Goal: Task Accomplishment & Management: Use online tool/utility

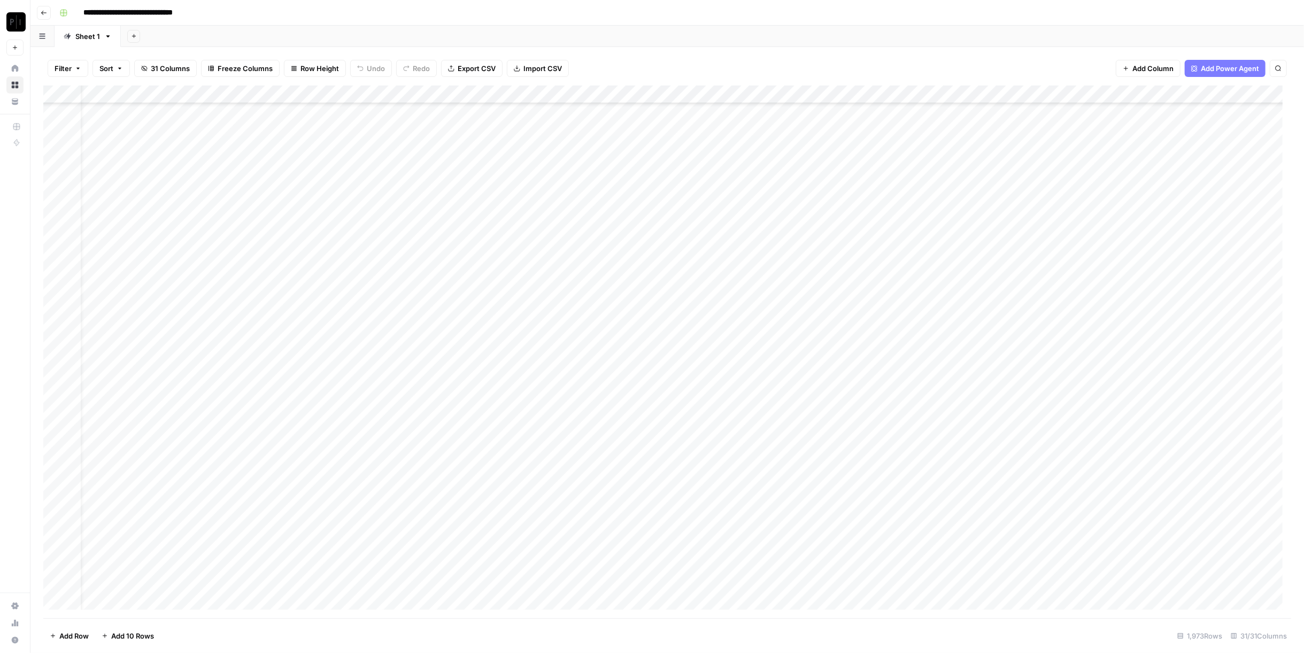
scroll to position [2791, 0]
click at [72, 69] on button "Filter" at bounding box center [68, 68] width 41 height 17
click at [215, 122] on button "Add Filter" at bounding box center [260, 121] width 398 height 14
click at [131, 124] on input "text" at bounding box center [126, 124] width 117 height 11
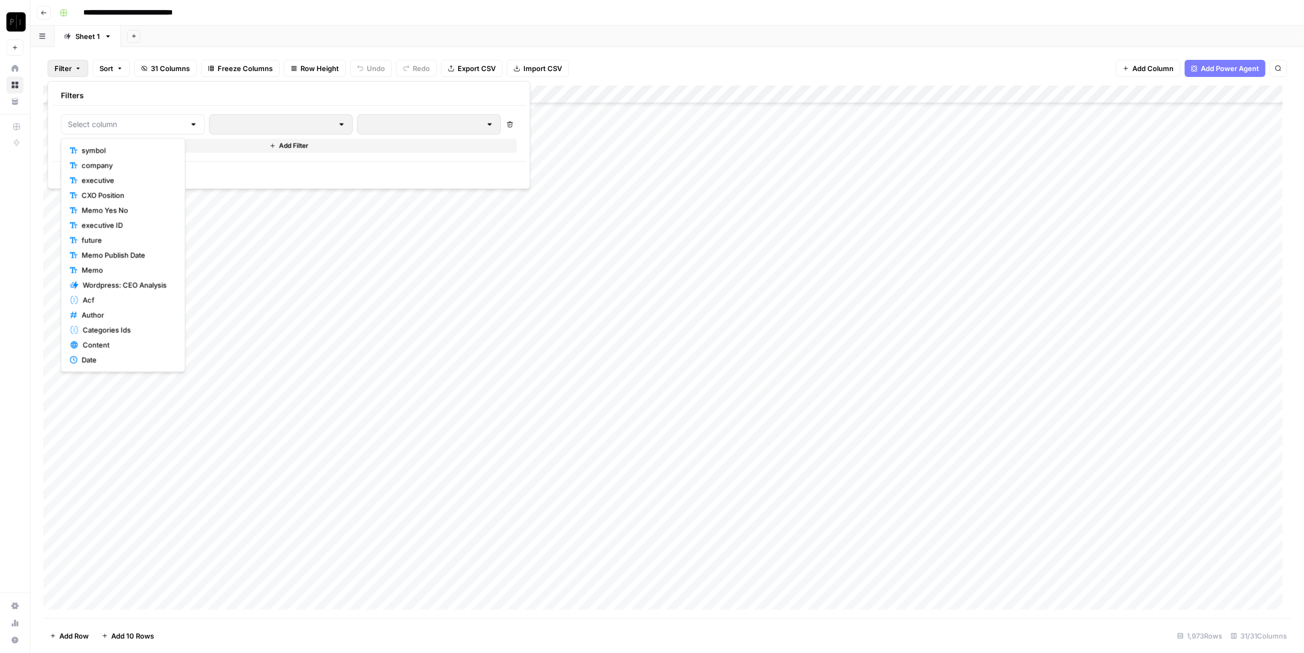
click at [129, 149] on span "symbol" at bounding box center [127, 150] width 90 height 11
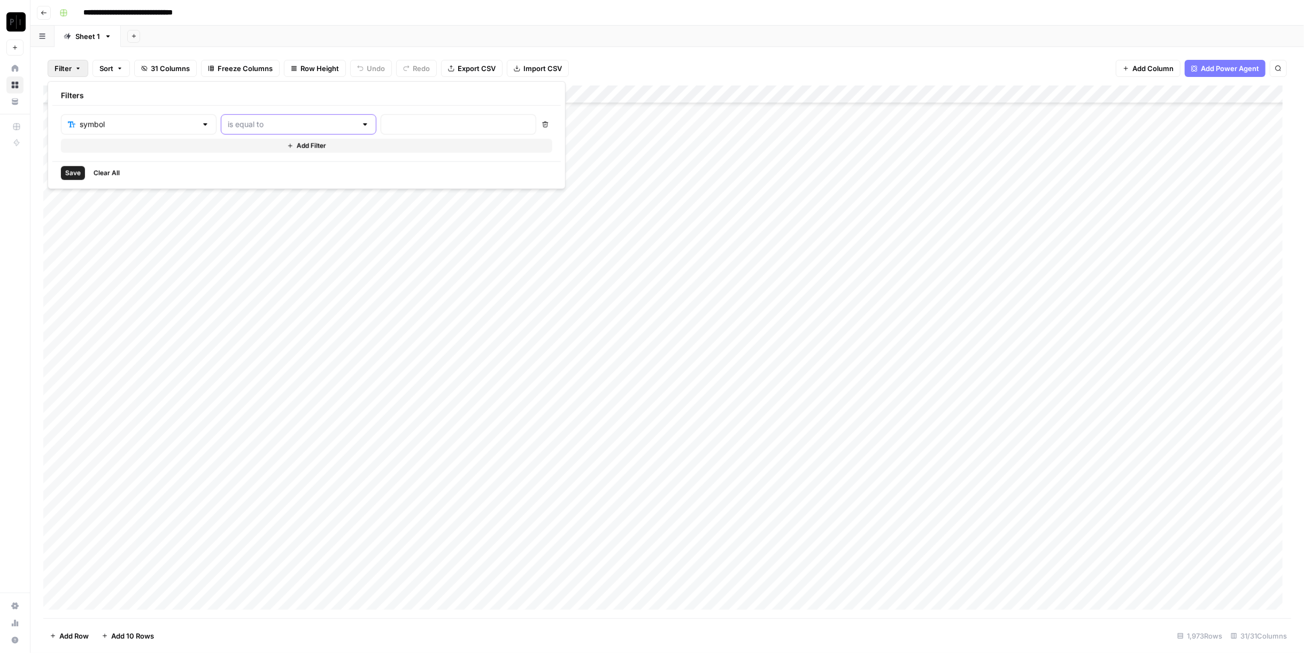
click at [257, 120] on input "text" at bounding box center [292, 124] width 129 height 11
click at [584, 22] on header "**********" at bounding box center [666, 13] width 1273 height 26
click at [476, 94] on div "Add Column" at bounding box center [667, 352] width 1248 height 533
click at [691, 70] on div "Filter Sort 31 Columns Freeze Columns Row Height Undo Redo Export CSV Import CS…" at bounding box center [667, 68] width 1248 height 34
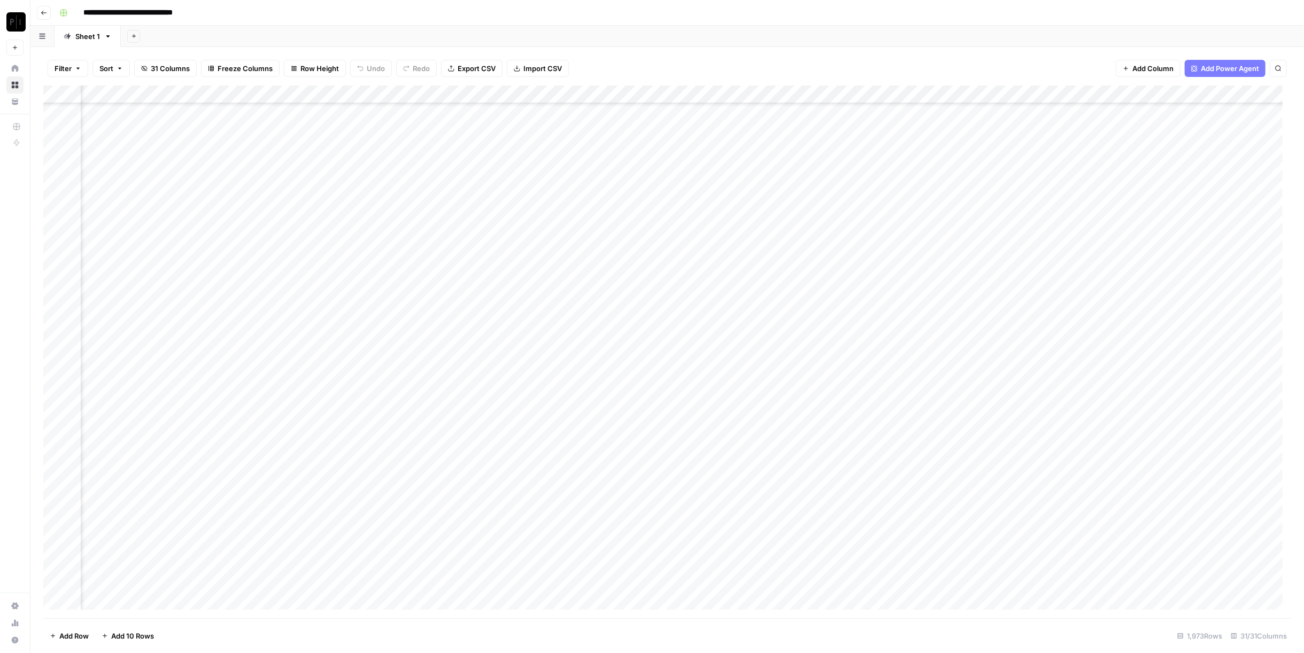
click at [66, 70] on span "Filter" at bounding box center [63, 68] width 17 height 11
click at [117, 124] on input "text" at bounding box center [138, 124] width 117 height 11
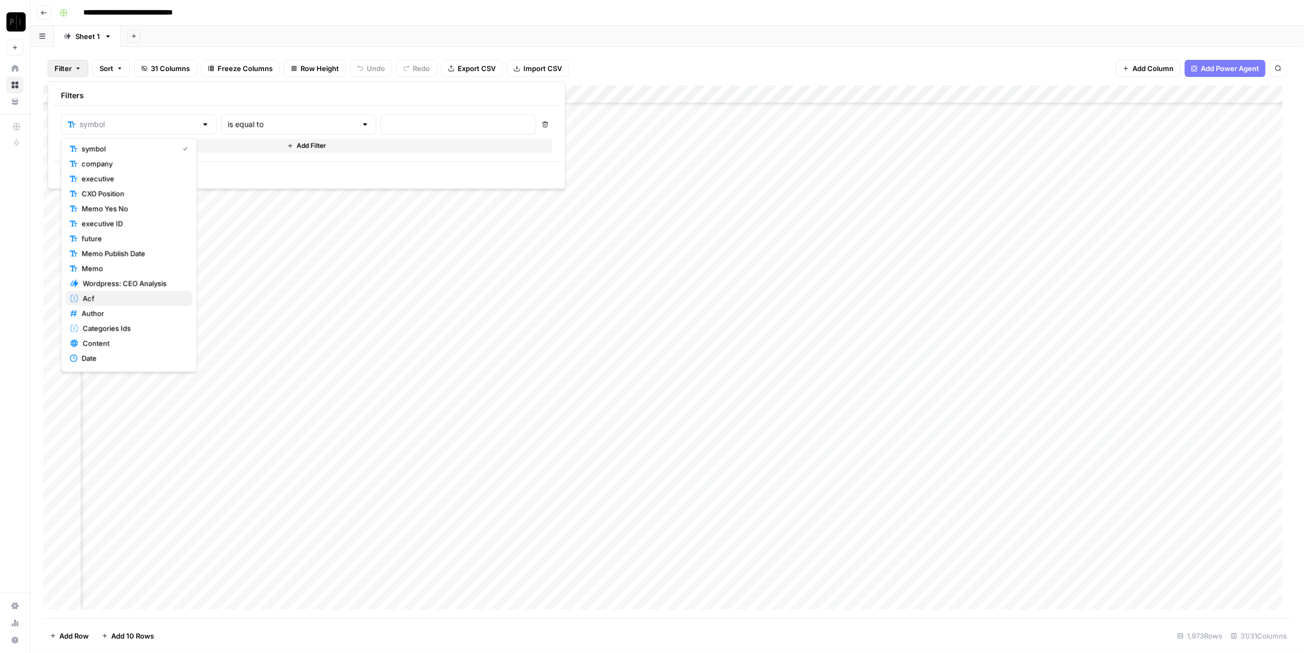
scroll to position [0, 0]
click at [125, 145] on span "symbol" at bounding box center [128, 150] width 92 height 11
click at [265, 109] on div "symbol is equal to Delete Add Filter" at bounding box center [306, 134] width 508 height 56
click at [270, 117] on div "is equal to" at bounding box center [299, 124] width 156 height 20
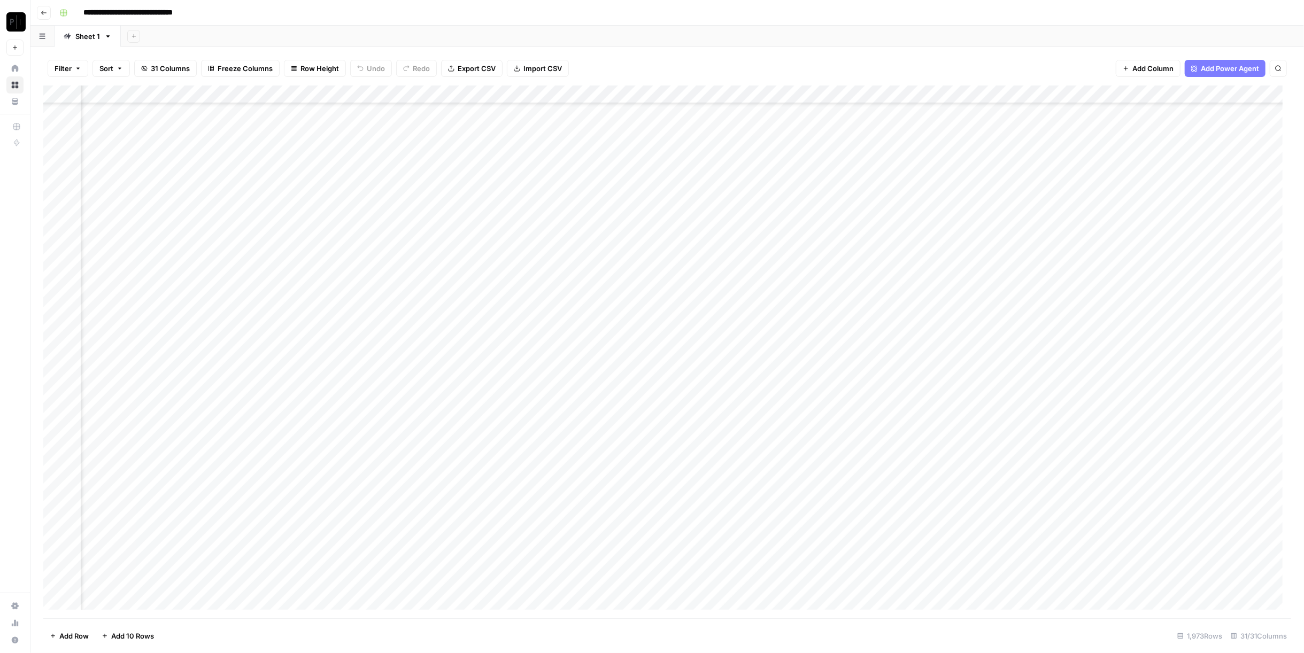
click at [630, 59] on div "Filter Sort 31 Columns Freeze Columns Row Height Undo Redo Export CSV Import CS…" at bounding box center [667, 68] width 1248 height 34
click at [479, 247] on div "Add Column" at bounding box center [667, 352] width 1248 height 533
click at [478, 265] on div "Add Column" at bounding box center [667, 352] width 1248 height 533
click at [482, 282] on div "Add Column" at bounding box center [667, 352] width 1248 height 533
click at [479, 305] on div "Add Column" at bounding box center [667, 352] width 1248 height 533
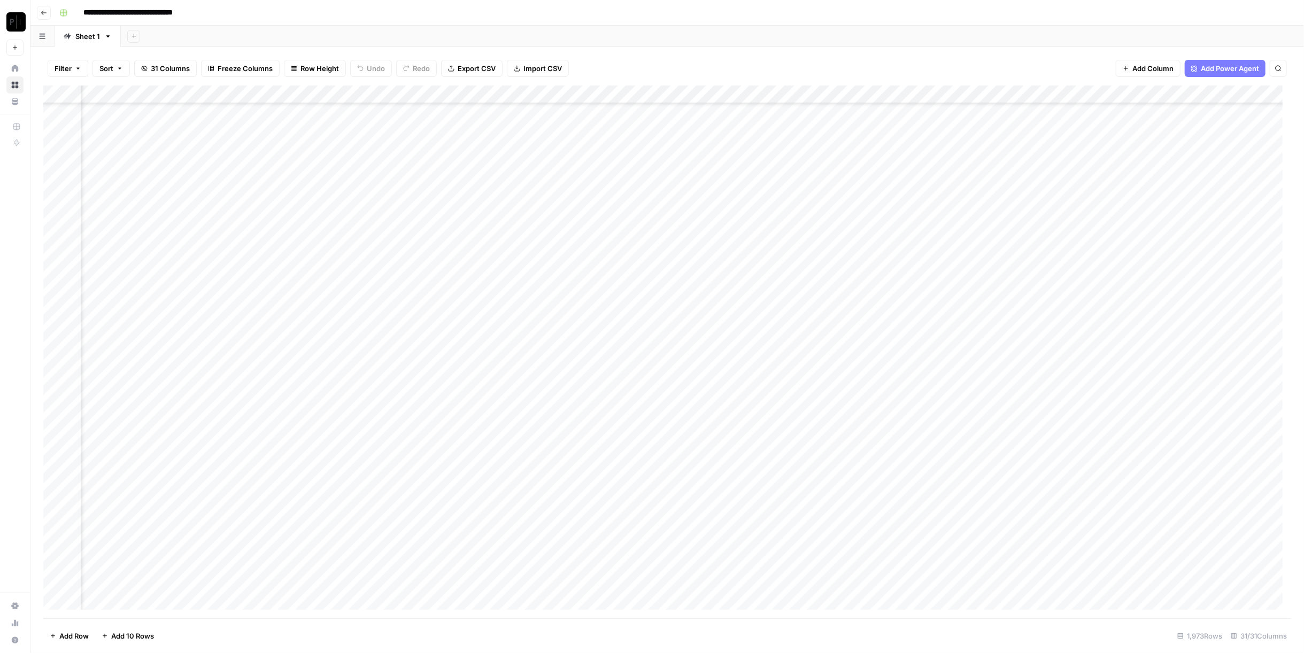
click at [479, 323] on div "Add Column" at bounding box center [667, 352] width 1248 height 533
click at [482, 339] on div "Add Column" at bounding box center [667, 352] width 1248 height 533
click at [481, 353] on div "Add Column" at bounding box center [667, 352] width 1248 height 533
click at [479, 190] on div "Add Column" at bounding box center [667, 352] width 1248 height 533
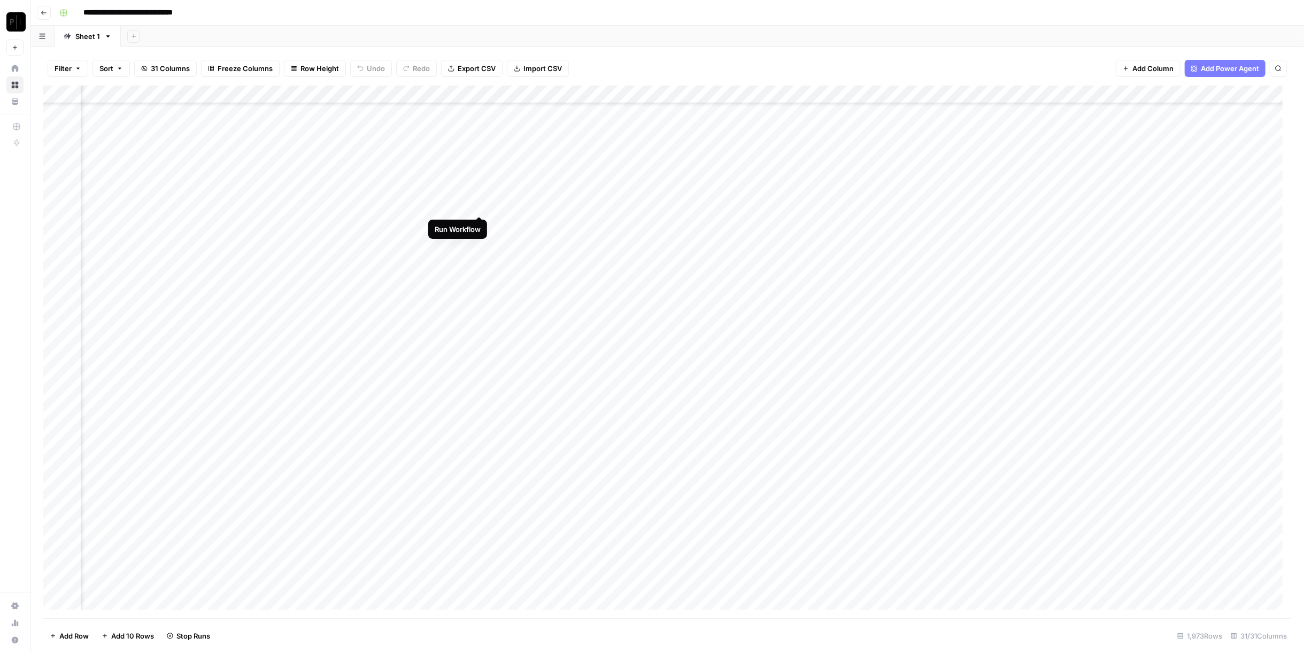
click at [482, 204] on div "Add Column" at bounding box center [667, 352] width 1248 height 533
click at [478, 225] on div "Add Column" at bounding box center [667, 352] width 1248 height 533
click at [481, 241] on div "Add Column" at bounding box center [667, 352] width 1248 height 533
click at [479, 262] on div "Add Column" at bounding box center [667, 352] width 1248 height 533
click at [478, 280] on div "Add Column" at bounding box center [667, 352] width 1248 height 533
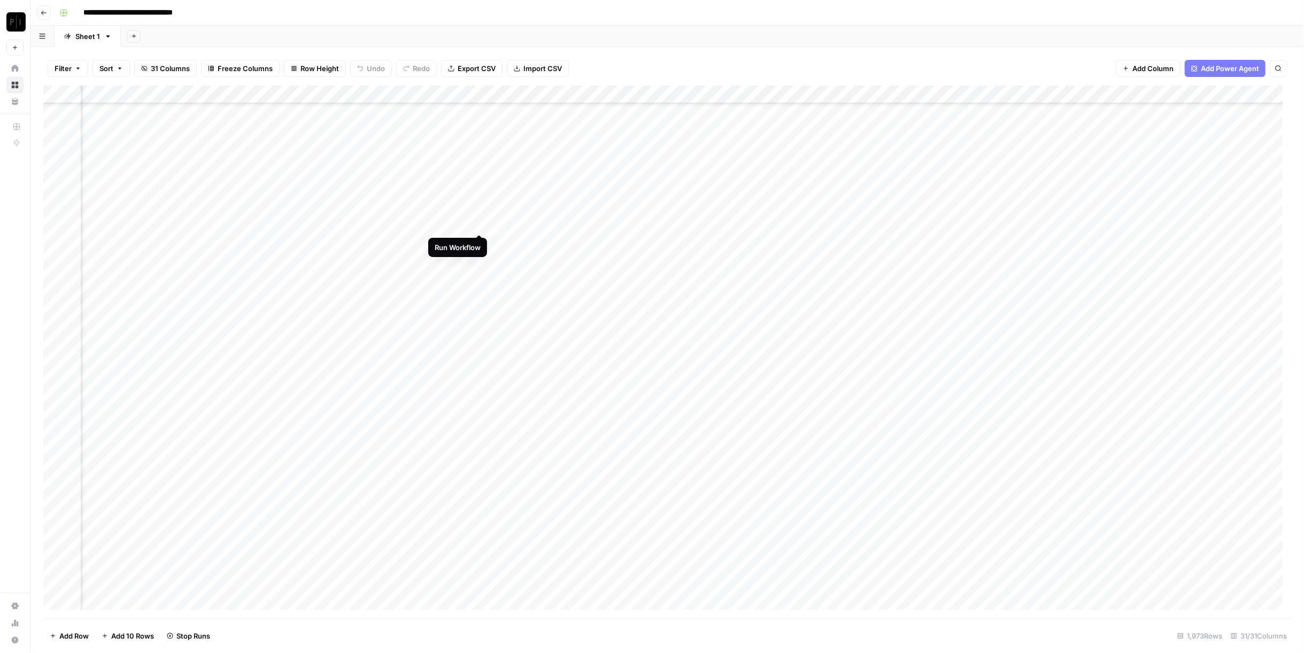
click at [482, 226] on div "Add Column" at bounding box center [667, 352] width 1248 height 533
click at [479, 315] on div "Add Column" at bounding box center [667, 352] width 1248 height 533
click at [477, 333] on div "Add Column" at bounding box center [667, 352] width 1248 height 533
click at [478, 353] on div "Add Column" at bounding box center [667, 352] width 1248 height 533
click at [478, 371] on div "Add Column" at bounding box center [667, 352] width 1248 height 533
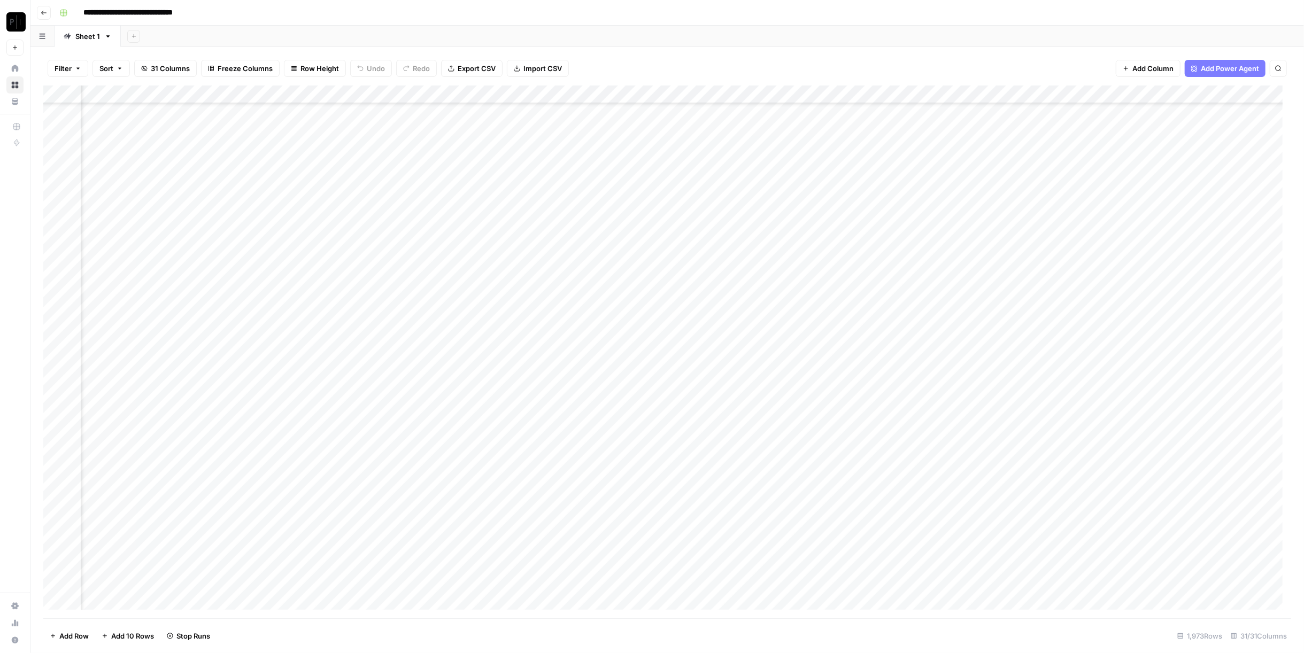
click at [479, 387] on div "Add Column" at bounding box center [667, 352] width 1248 height 533
click at [478, 406] on div "Add Column" at bounding box center [667, 352] width 1248 height 533
click at [478, 366] on div "Add Column" at bounding box center [667, 352] width 1248 height 533
click at [480, 383] on div "Add Column" at bounding box center [667, 352] width 1248 height 533
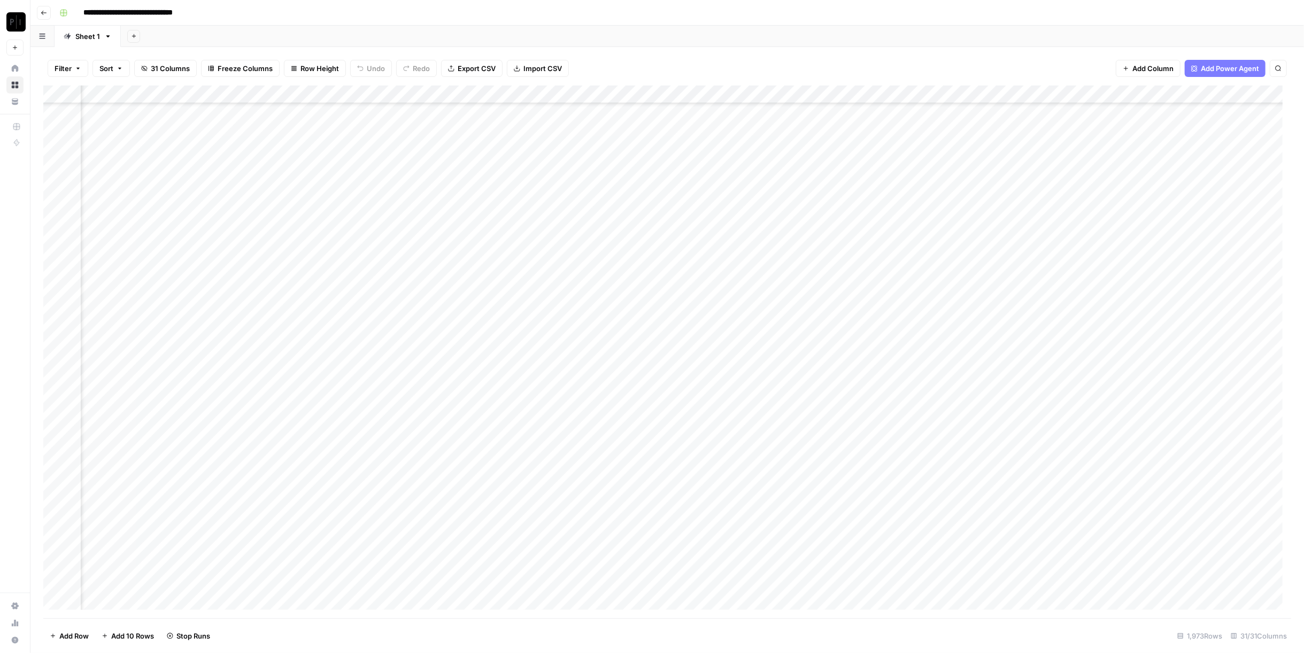
click at [479, 403] on div "Add Column" at bounding box center [667, 352] width 1248 height 533
click at [479, 417] on div "Add Column" at bounding box center [667, 352] width 1248 height 533
click at [479, 437] on div "Add Column" at bounding box center [667, 352] width 1248 height 533
click at [478, 458] on div "Add Column" at bounding box center [667, 352] width 1248 height 533
click at [479, 474] on div "Add Column" at bounding box center [667, 352] width 1248 height 533
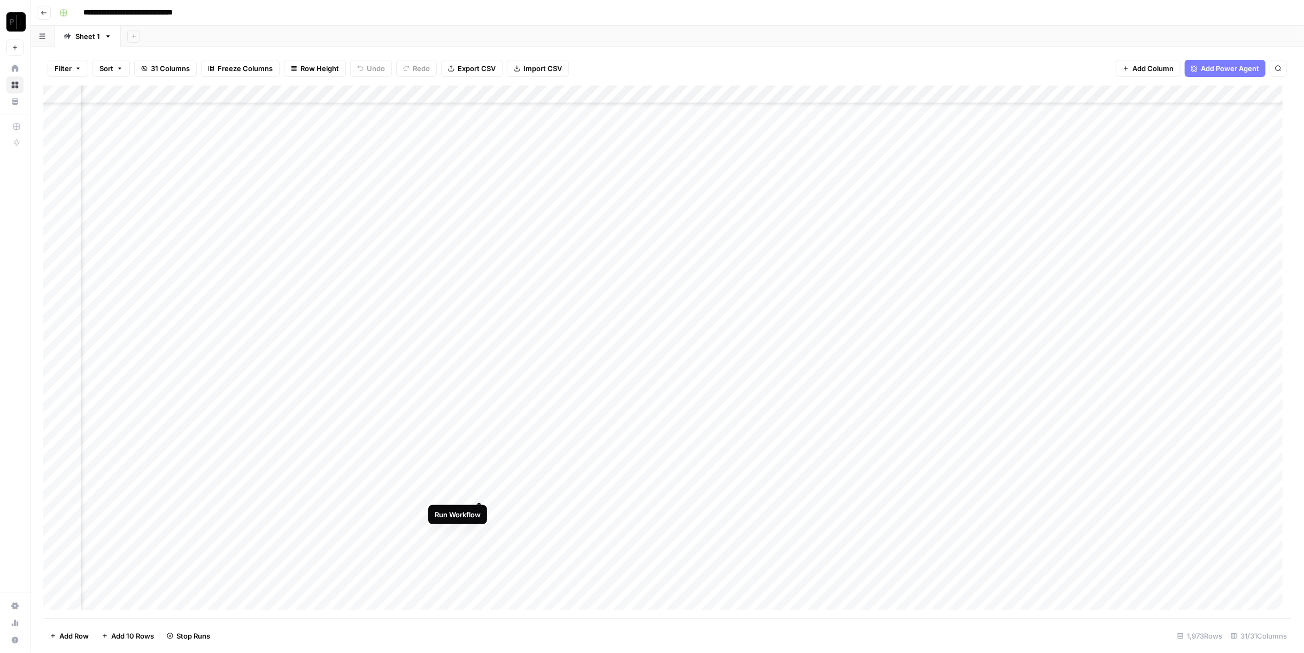
click at [475, 493] on div "Add Column" at bounding box center [667, 352] width 1248 height 533
click at [480, 272] on div "Add Column" at bounding box center [667, 352] width 1248 height 533
click at [481, 291] on div "Add Column" at bounding box center [667, 352] width 1248 height 533
click at [477, 314] on div "Add Column" at bounding box center [667, 352] width 1248 height 533
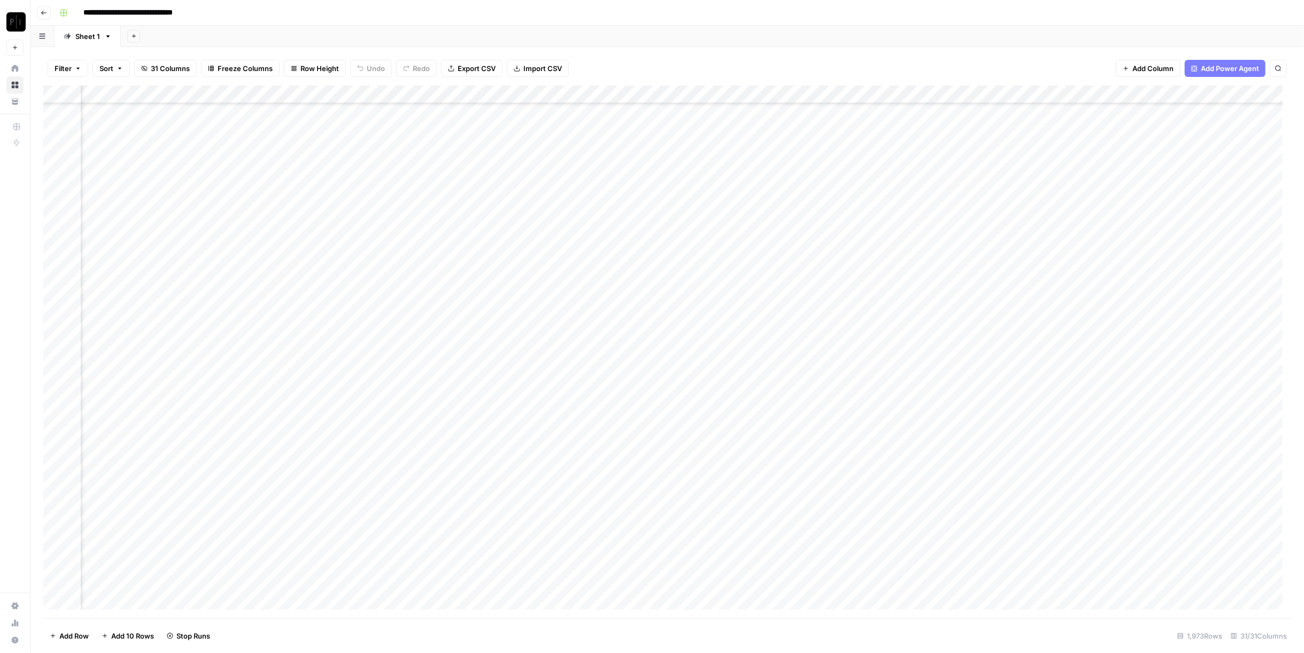
click at [479, 309] on div "Add Column" at bounding box center [667, 352] width 1248 height 533
click at [481, 305] on div "Add Column" at bounding box center [667, 352] width 1248 height 533
click at [481, 326] on div "Add Column" at bounding box center [667, 352] width 1248 height 533
click at [479, 340] on div "Add Column" at bounding box center [667, 352] width 1248 height 533
click at [478, 361] on div "Add Column" at bounding box center [667, 352] width 1248 height 533
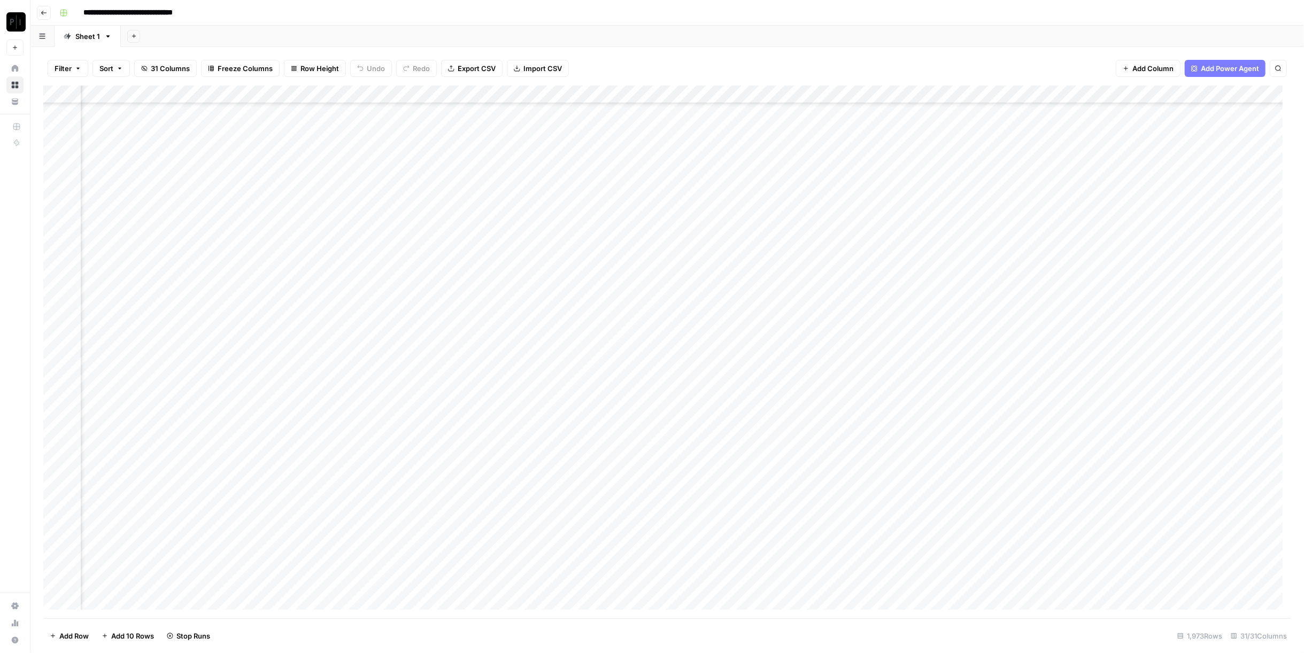
click at [479, 382] on div "Add Column" at bounding box center [667, 352] width 1248 height 533
click at [478, 399] on div "Add Column" at bounding box center [667, 352] width 1248 height 533
click at [480, 420] on div "Add Column" at bounding box center [667, 352] width 1248 height 533
click at [476, 435] on div "Add Column" at bounding box center [667, 352] width 1248 height 533
click at [479, 417] on div "Add Column" at bounding box center [667, 352] width 1248 height 533
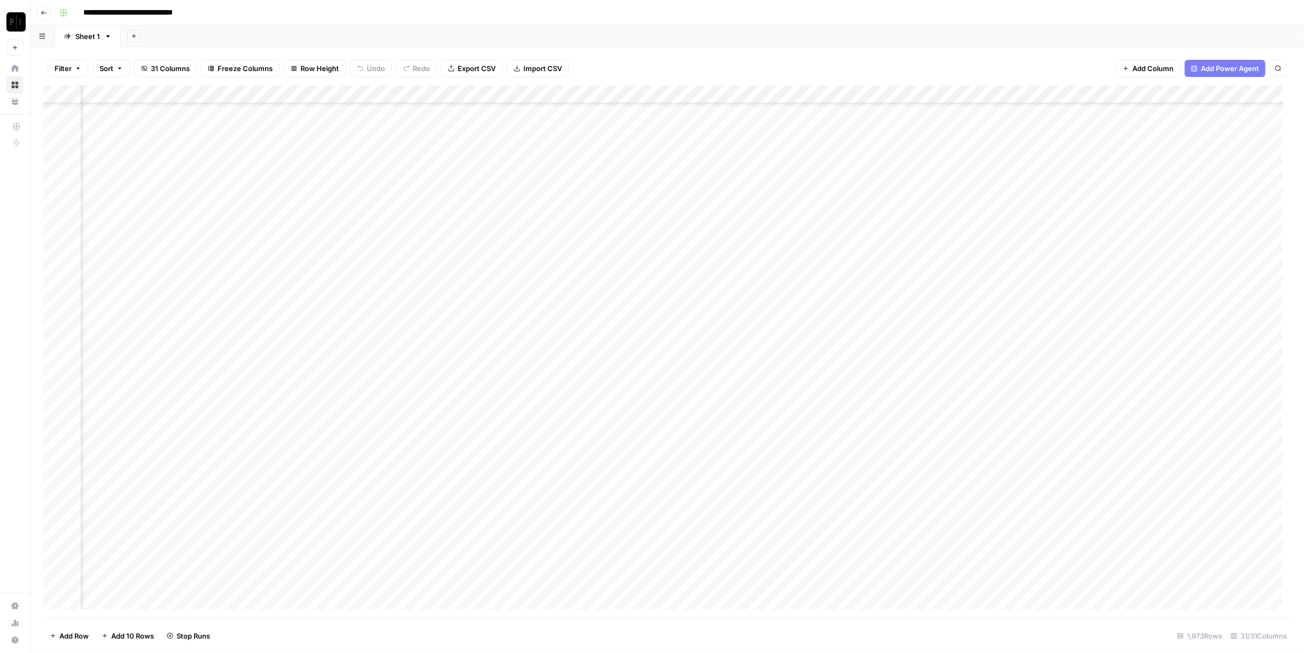
scroll to position [3326, 1112]
click at [481, 274] on div "Add Column" at bounding box center [667, 352] width 1248 height 533
click at [482, 291] on div "Add Column" at bounding box center [667, 352] width 1248 height 533
click at [477, 311] on div "Add Column" at bounding box center [667, 352] width 1248 height 533
click at [481, 331] on div "Add Column" at bounding box center [667, 352] width 1248 height 533
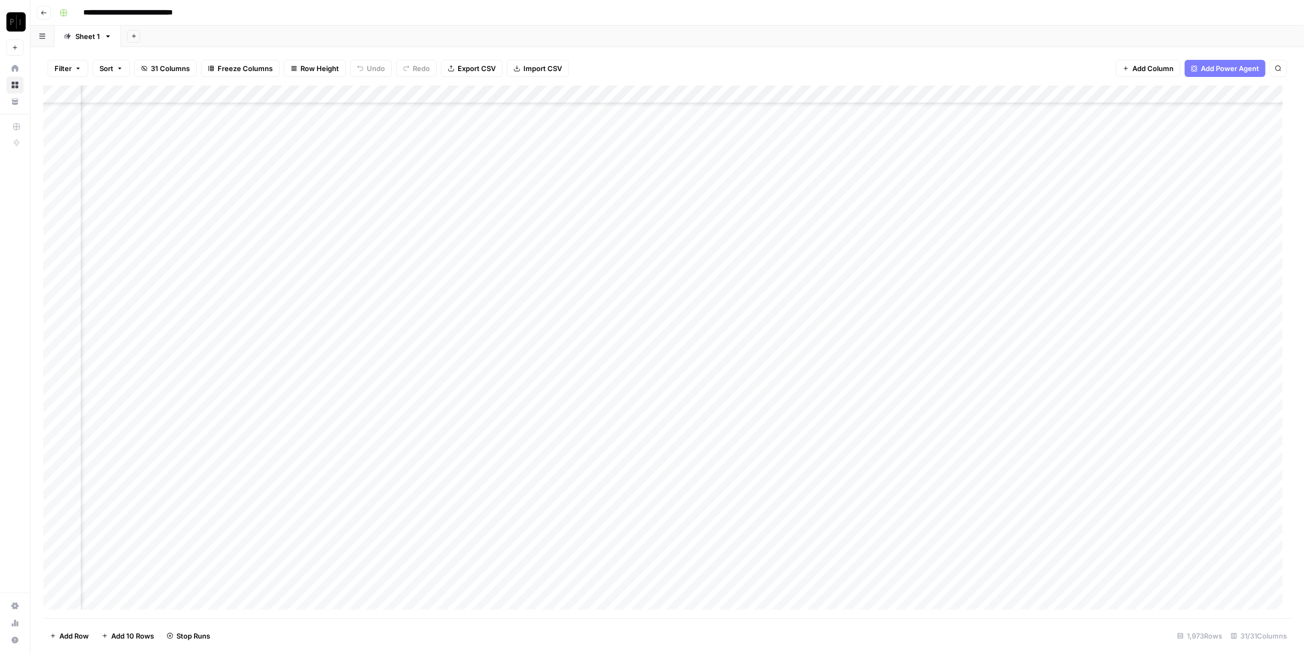
click at [479, 292] on div "Add Column" at bounding box center [667, 352] width 1248 height 533
click at [483, 348] on div "Add Column" at bounding box center [667, 352] width 1248 height 533
click at [478, 361] on div "Add Column" at bounding box center [667, 352] width 1248 height 533
click at [477, 382] on div "Add Column" at bounding box center [667, 352] width 1248 height 533
click at [478, 401] on div "Add Column" at bounding box center [667, 352] width 1248 height 533
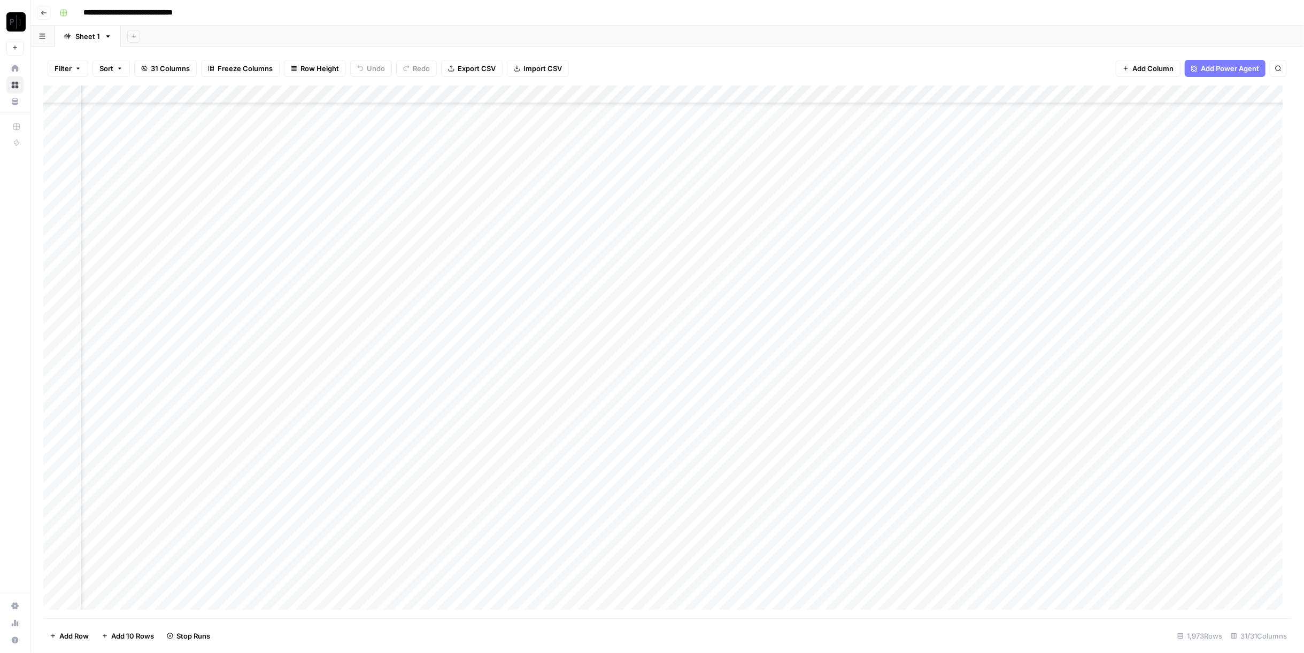
click at [481, 421] on div "Add Column" at bounding box center [667, 352] width 1248 height 533
click at [479, 443] on div "Add Column" at bounding box center [667, 352] width 1248 height 533
click at [479, 457] on div "Add Column" at bounding box center [667, 352] width 1248 height 533
click at [480, 473] on div "Add Column" at bounding box center [667, 352] width 1248 height 533
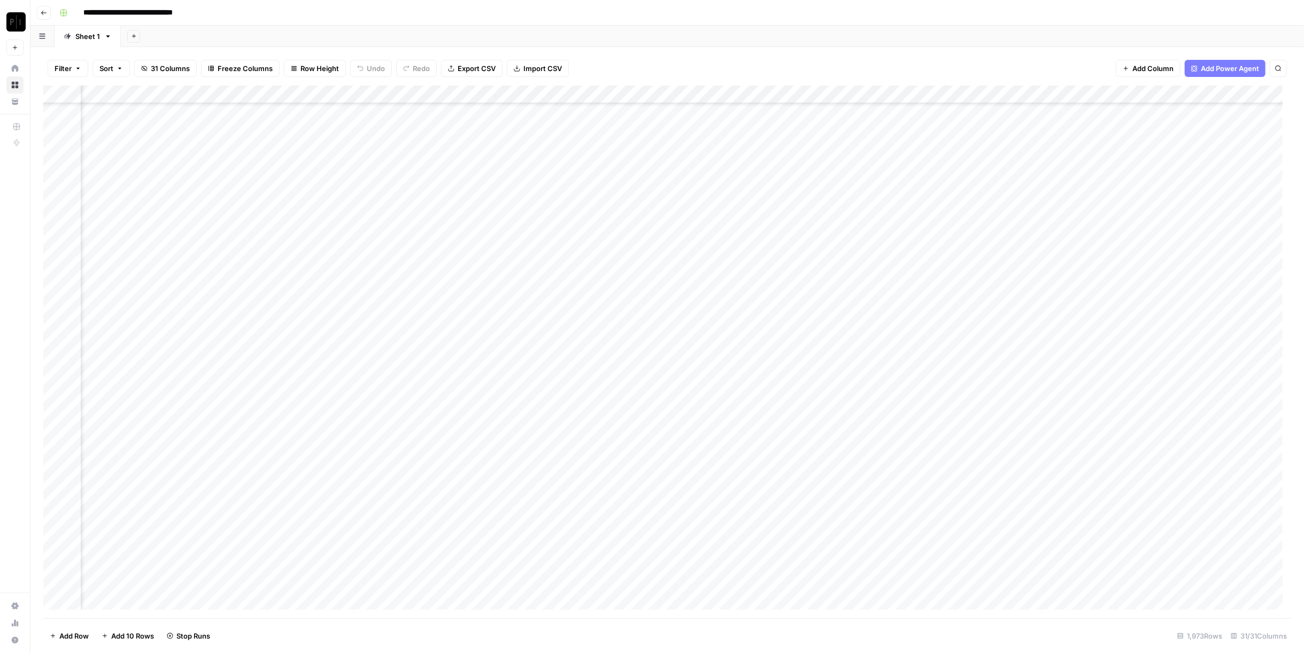
click at [481, 253] on div "Add Column" at bounding box center [667, 352] width 1248 height 533
click at [481, 271] on div "Add Column" at bounding box center [667, 352] width 1248 height 533
click at [482, 290] on div "Add Column" at bounding box center [667, 352] width 1248 height 533
click at [478, 308] on div "Add Column" at bounding box center [667, 352] width 1248 height 533
click at [479, 327] on div "Add Column" at bounding box center [667, 352] width 1248 height 533
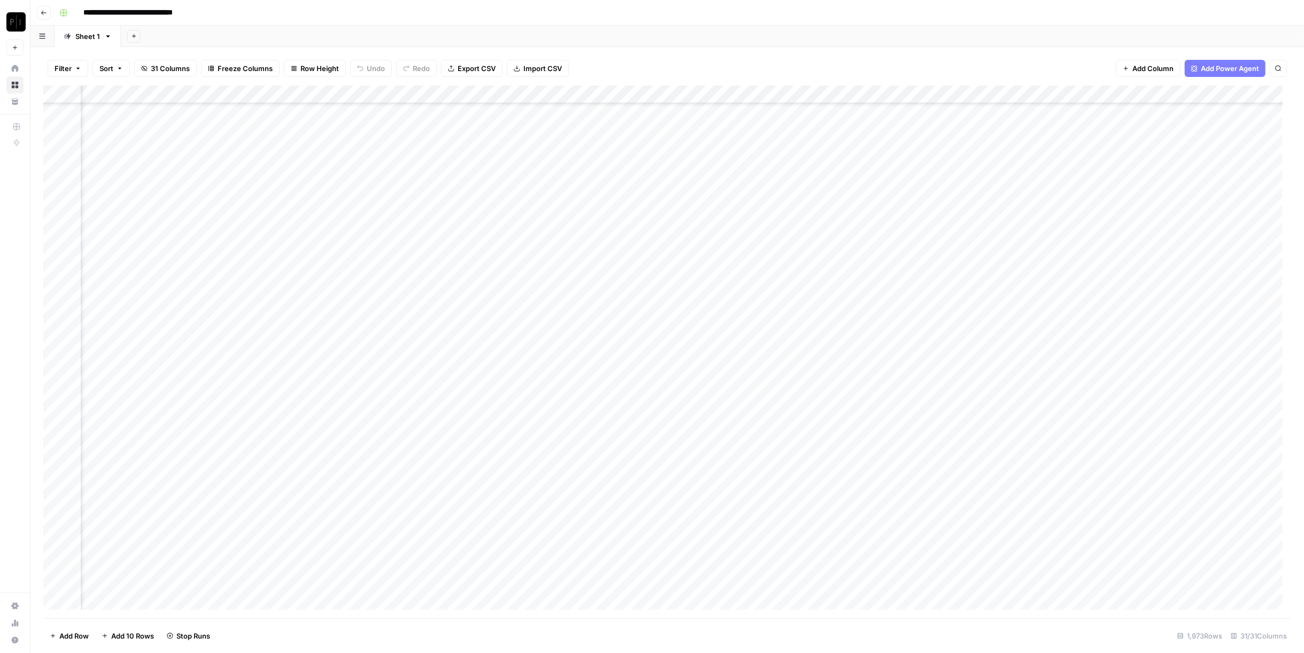
click at [479, 348] on div "Add Column" at bounding box center [667, 352] width 1248 height 533
click at [482, 368] on div "Add Column" at bounding box center [667, 352] width 1248 height 533
click at [478, 382] on div "Add Column" at bounding box center [667, 352] width 1248 height 533
click at [480, 402] on div "Add Column" at bounding box center [667, 352] width 1248 height 533
click at [479, 420] on div "Add Column" at bounding box center [667, 352] width 1248 height 533
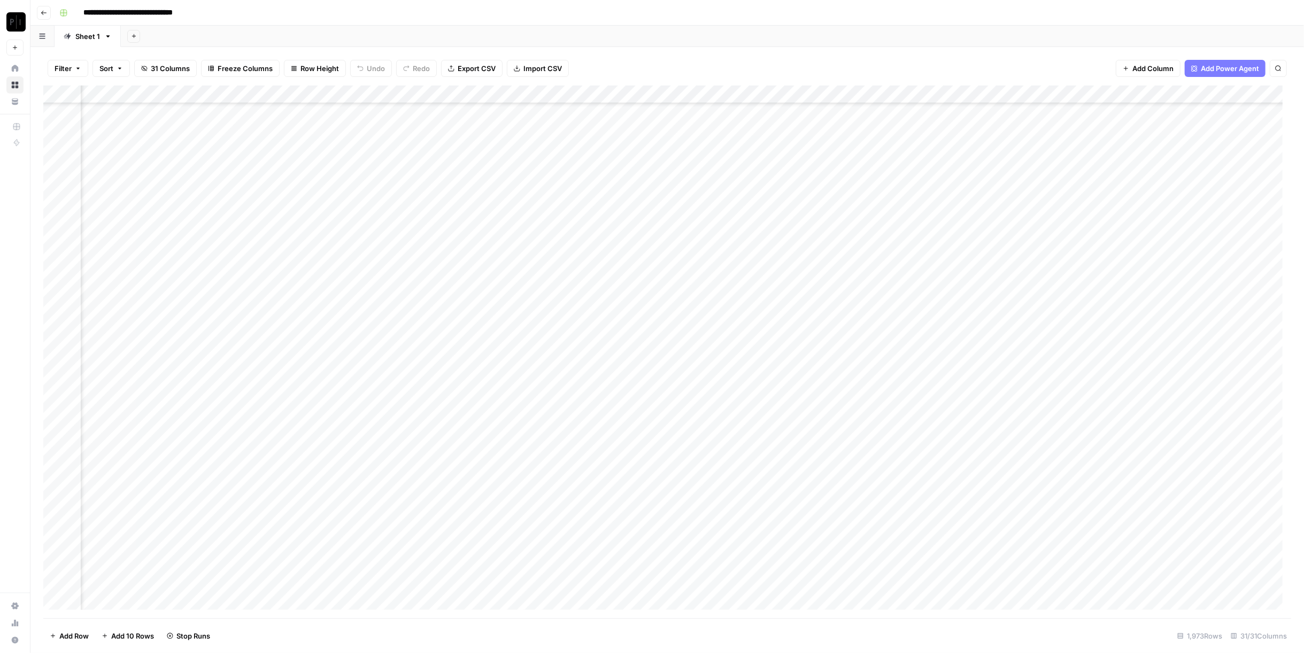
click at [481, 436] on div "Add Column" at bounding box center [667, 352] width 1248 height 533
click at [479, 453] on div "Add Column" at bounding box center [667, 352] width 1248 height 533
click at [479, 473] on div "Add Column" at bounding box center [667, 352] width 1248 height 533
click at [479, 493] on div "Add Column" at bounding box center [667, 352] width 1248 height 533
click at [481, 512] on div "Add Column" at bounding box center [667, 352] width 1248 height 533
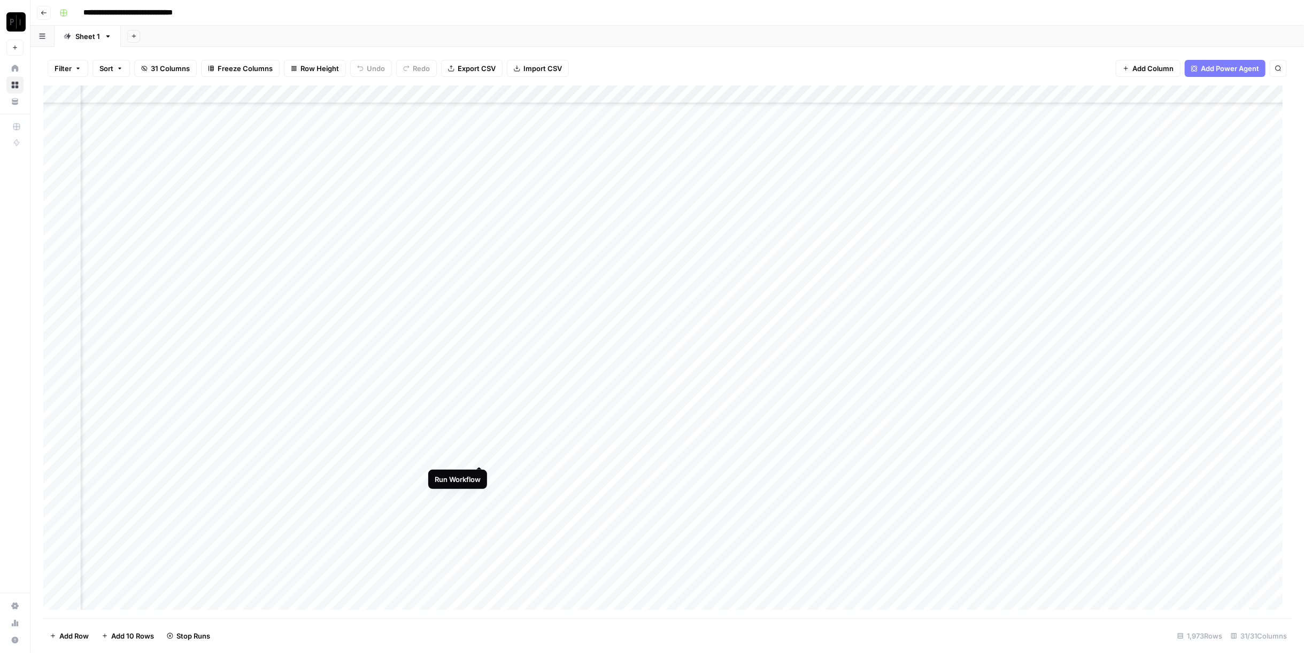
click at [476, 459] on div "Add Column" at bounding box center [667, 352] width 1248 height 533
click at [481, 348] on div "Add Column" at bounding box center [667, 352] width 1248 height 533
click at [481, 369] on div "Add Column" at bounding box center [667, 352] width 1248 height 533
click at [477, 390] on div "Add Column" at bounding box center [667, 352] width 1248 height 533
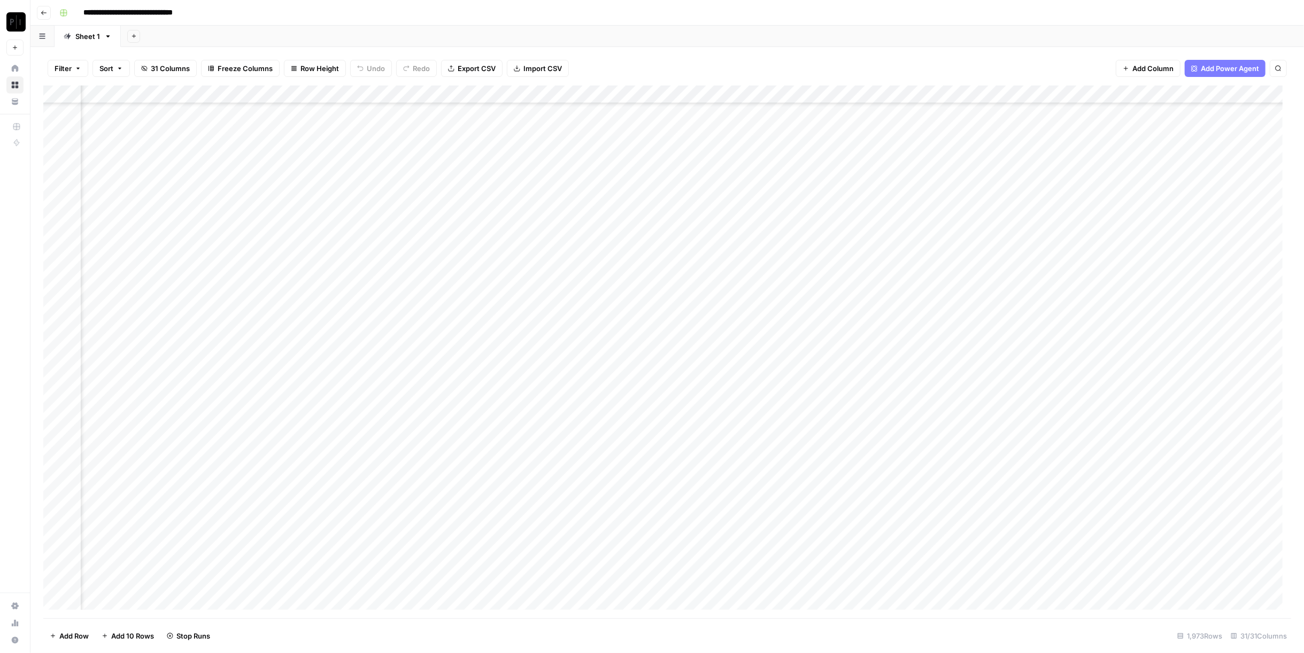
click at [479, 405] on div "Add Column" at bounding box center [667, 352] width 1248 height 533
click at [481, 423] on div "Add Column" at bounding box center [667, 352] width 1248 height 533
drag, startPoint x: 479, startPoint y: 440, endPoint x: 482, endPoint y: 452, distance: 12.1
click at [479, 440] on div "Add Column" at bounding box center [667, 352] width 1248 height 533
click at [478, 459] on div "Add Column" at bounding box center [667, 352] width 1248 height 533
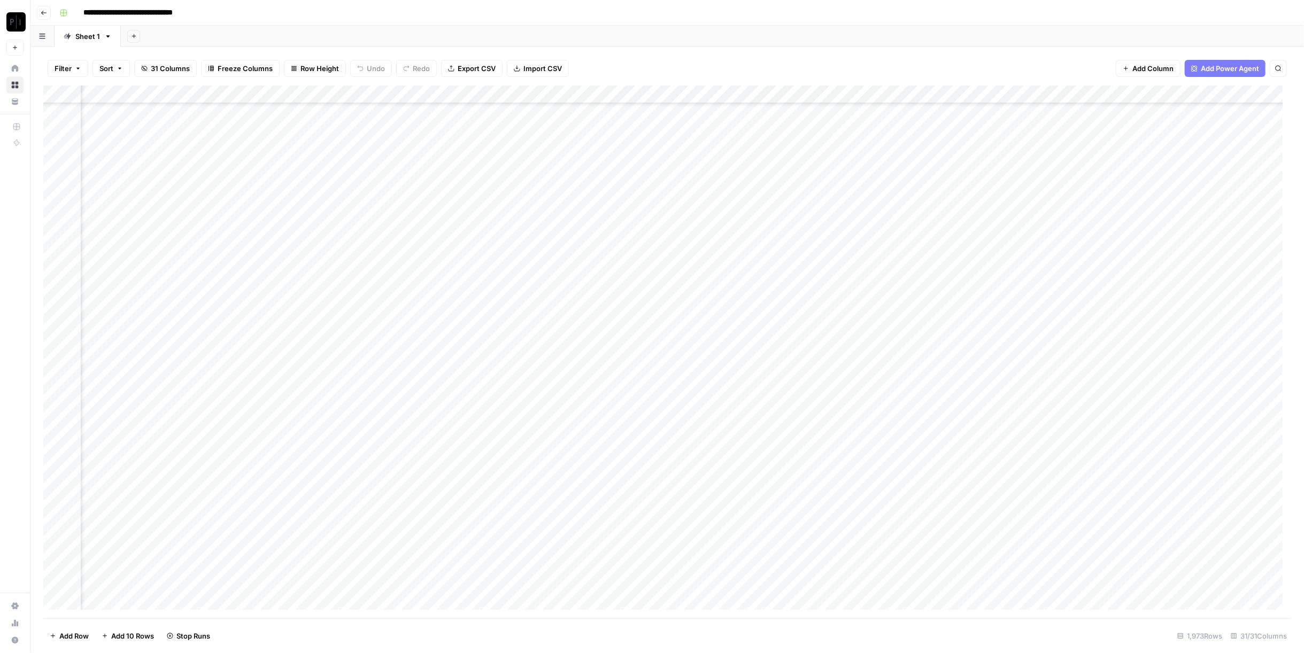
click at [481, 478] on div "Add Column" at bounding box center [667, 352] width 1248 height 533
drag, startPoint x: 479, startPoint y: 441, endPoint x: 491, endPoint y: 471, distance: 32.0
click at [479, 440] on div "Add Column" at bounding box center [667, 352] width 1248 height 533
click at [478, 493] on div "Add Column" at bounding box center [667, 352] width 1248 height 533
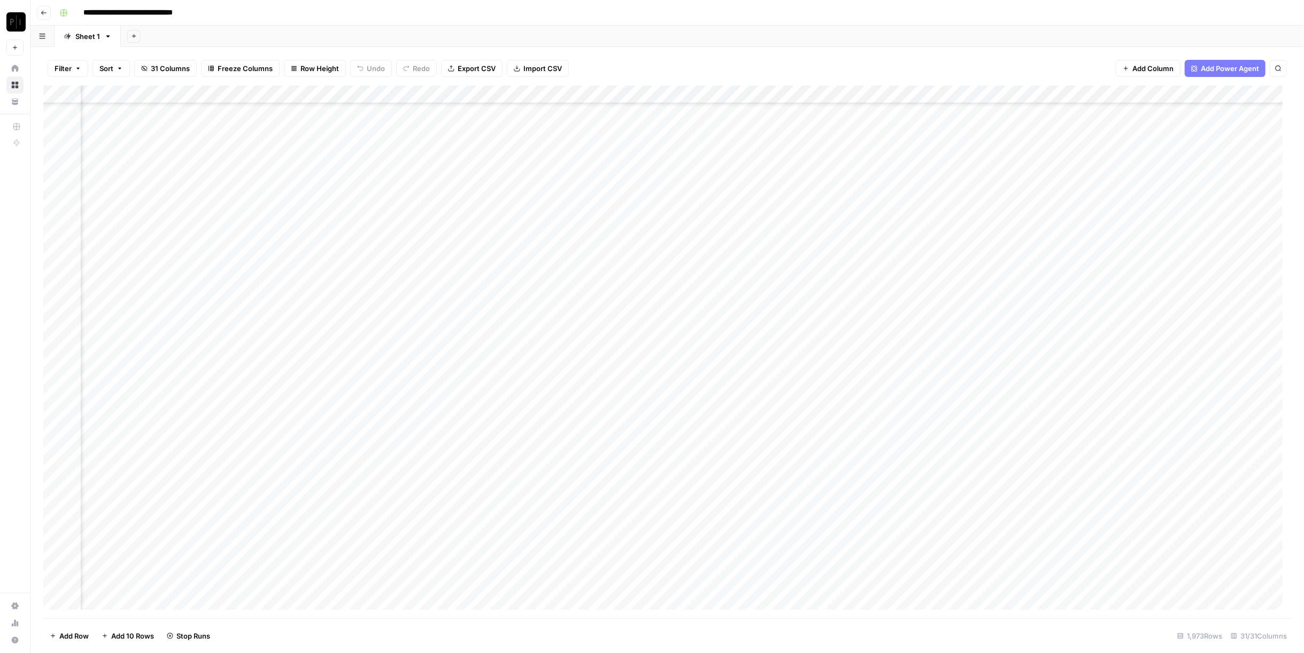
click at [481, 391] on div "Add Column" at bounding box center [667, 352] width 1248 height 533
click at [481, 415] on div "Add Column" at bounding box center [667, 352] width 1248 height 533
click at [477, 429] on div "Add Column" at bounding box center [667, 352] width 1248 height 533
click at [481, 451] on div "Add Column" at bounding box center [667, 352] width 1248 height 533
click at [481, 468] on div "Add Column" at bounding box center [667, 352] width 1248 height 533
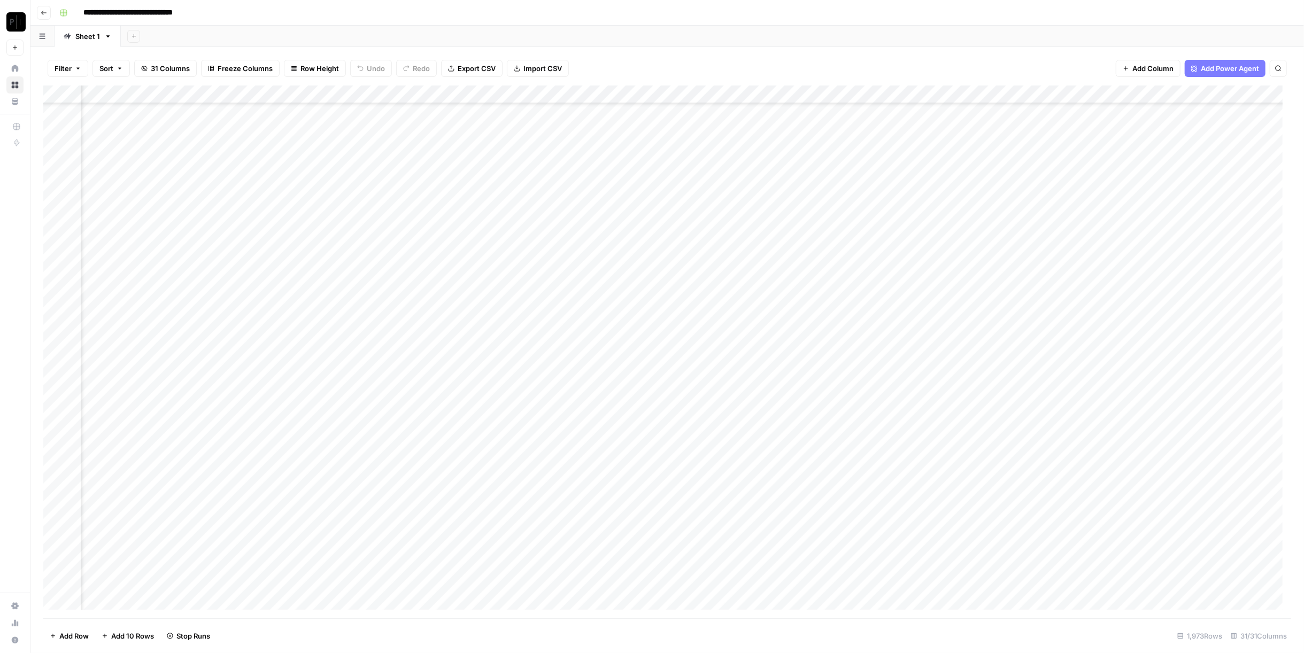
click at [481, 486] on div "Add Column" at bounding box center [667, 352] width 1248 height 533
click at [478, 386] on div "Add Column" at bounding box center [667, 352] width 1248 height 533
click at [478, 405] on div "Add Column" at bounding box center [667, 352] width 1248 height 533
click at [479, 423] on div "Add Column" at bounding box center [667, 352] width 1248 height 533
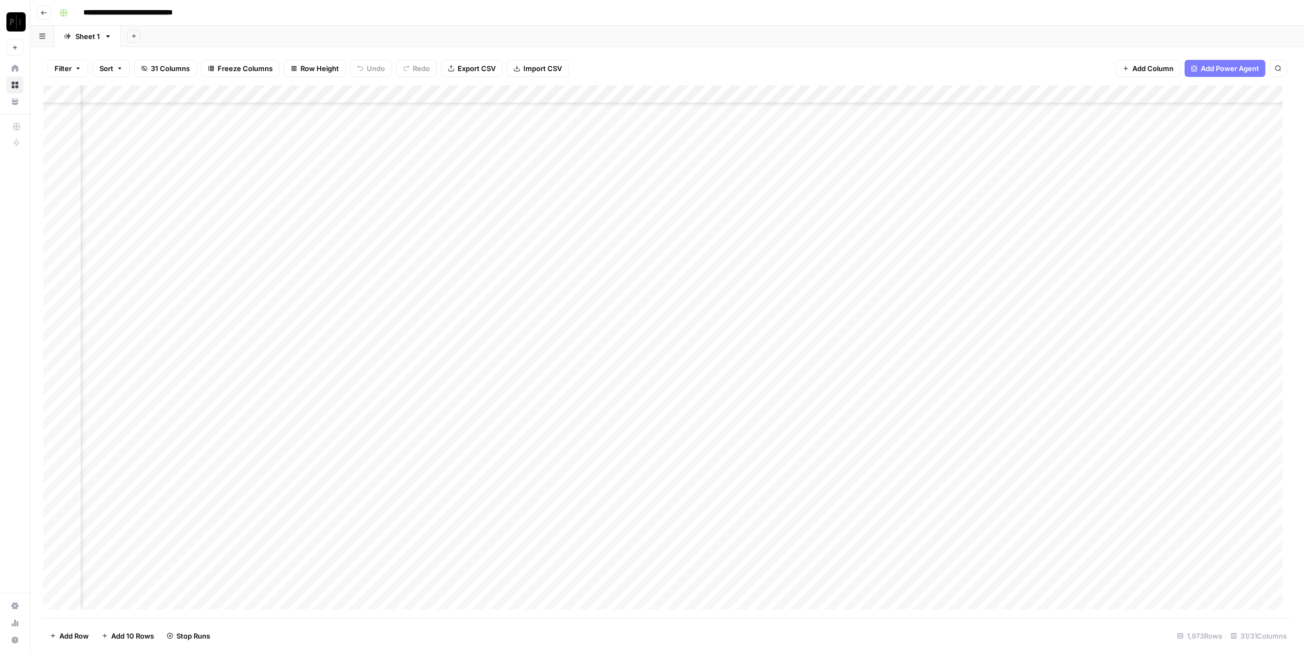
click at [482, 436] on div "Add Column" at bounding box center [667, 352] width 1248 height 533
drag, startPoint x: 481, startPoint y: 457, endPoint x: 481, endPoint y: 471, distance: 13.9
click at [481, 457] on div "Add Column" at bounding box center [667, 352] width 1248 height 533
click at [481, 476] on div "Add Column" at bounding box center [667, 352] width 1248 height 533
click at [482, 495] on div "Add Column" at bounding box center [667, 352] width 1248 height 533
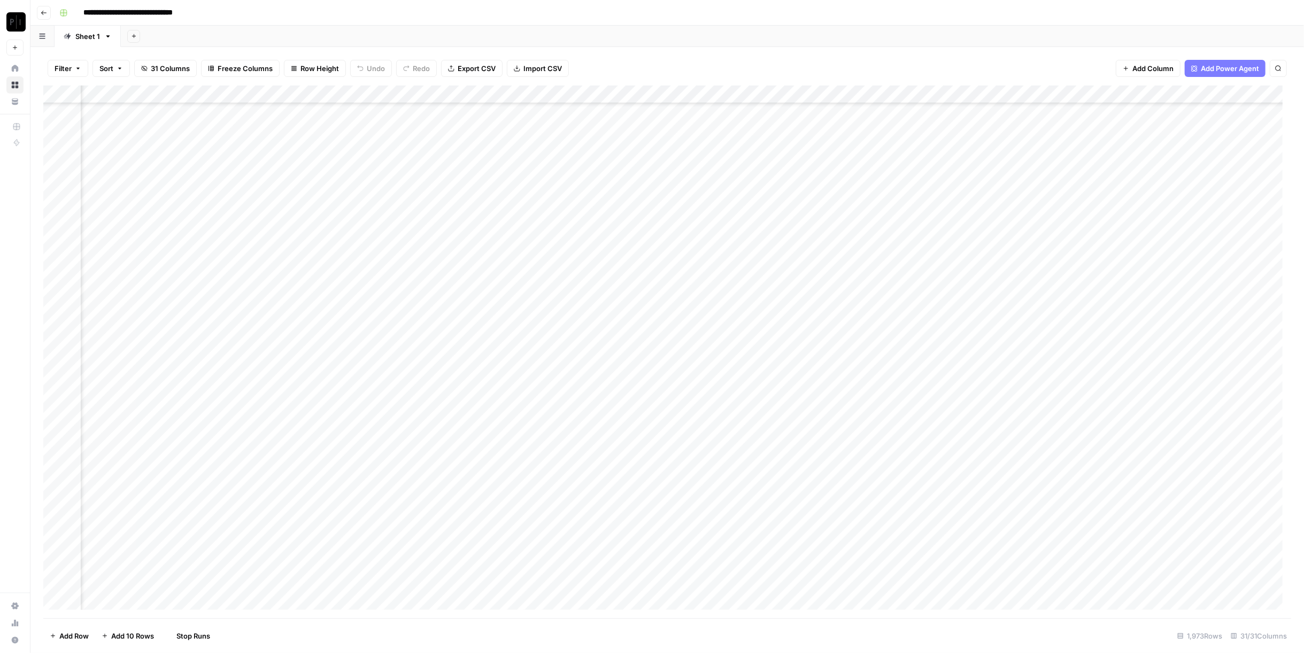
scroll to position [35368, 1112]
click at [481, 272] on div "Add Column" at bounding box center [667, 352] width 1248 height 533
click at [481, 293] on div "Add Column" at bounding box center [667, 352] width 1248 height 533
click at [482, 311] on div "Add Column" at bounding box center [667, 352] width 1248 height 533
click at [481, 329] on div "Add Column" at bounding box center [667, 352] width 1248 height 533
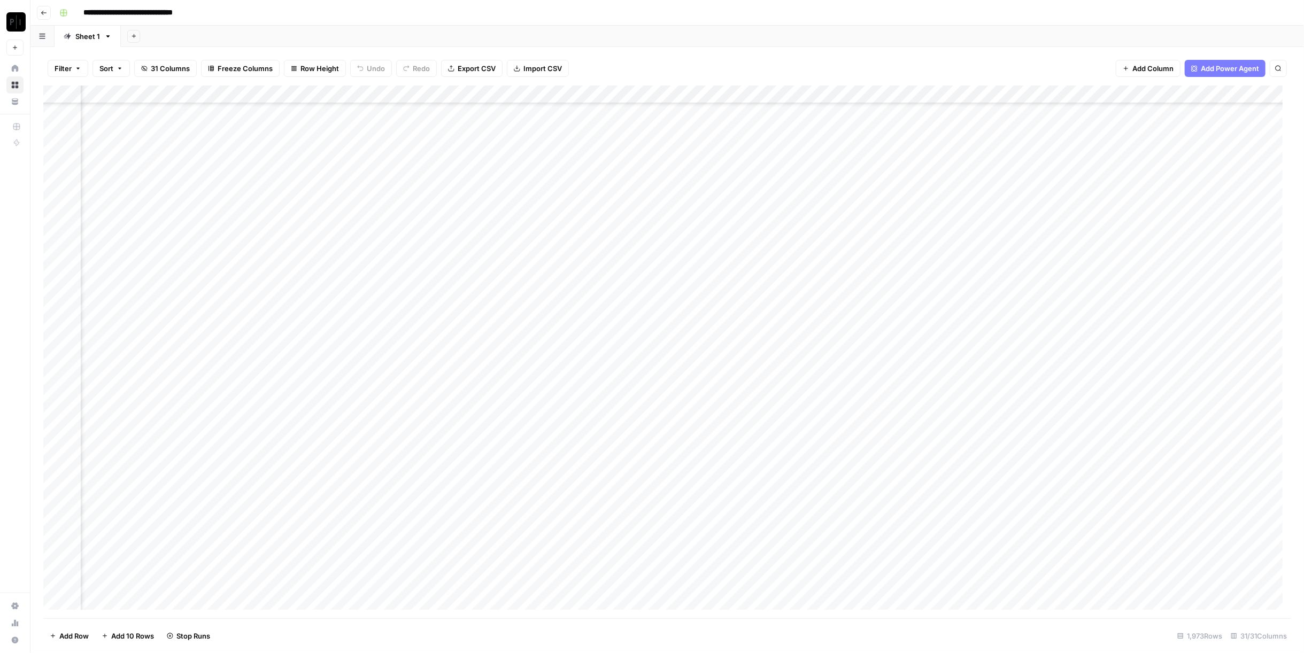
click at [476, 346] on div "Add Column" at bounding box center [667, 352] width 1248 height 533
click at [479, 367] on div "Add Column" at bounding box center [667, 352] width 1248 height 533
click at [479, 385] on div "Add Column" at bounding box center [667, 352] width 1248 height 533
click at [482, 400] on div "Add Column" at bounding box center [667, 352] width 1248 height 533
click at [481, 416] on div "Add Column" at bounding box center [667, 352] width 1248 height 533
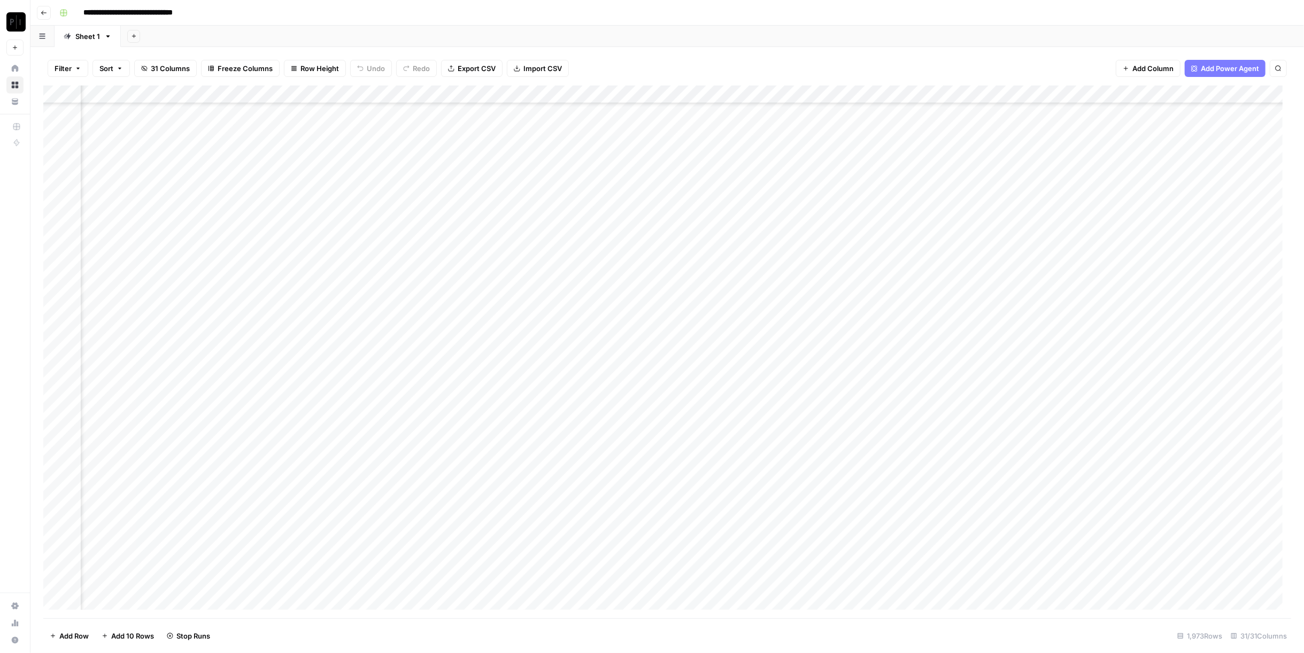
click at [477, 439] on div "Add Column" at bounding box center [667, 352] width 1248 height 533
click at [479, 452] on div "Add Column" at bounding box center [667, 352] width 1248 height 533
click at [478, 473] on div "Add Column" at bounding box center [667, 352] width 1248 height 533
click at [478, 488] on div "Add Column" at bounding box center [667, 352] width 1248 height 533
click at [481, 507] on div "Add Column" at bounding box center [667, 352] width 1248 height 533
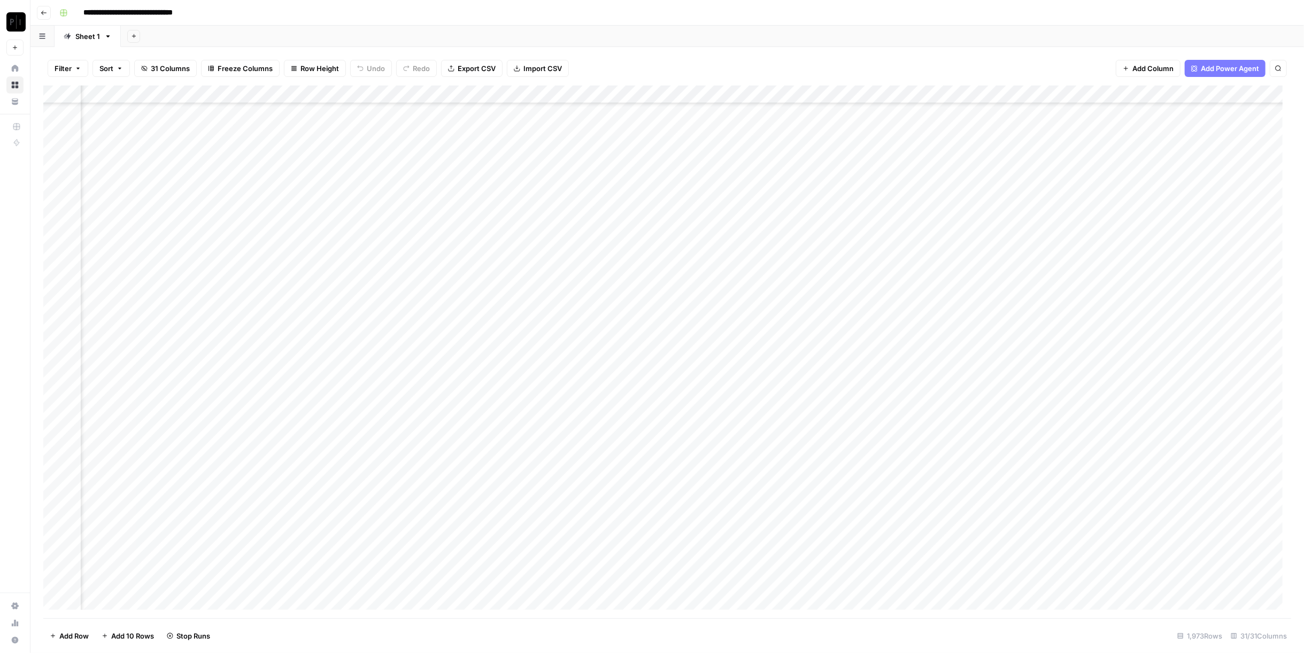
click at [476, 528] on div "Add Column" at bounding box center [667, 352] width 1248 height 533
click at [477, 546] on div "Add Column" at bounding box center [667, 352] width 1248 height 533
click at [478, 563] on div "Add Column" at bounding box center [667, 352] width 1248 height 533
click at [477, 583] on div "Add Column" at bounding box center [667, 352] width 1248 height 533
click at [482, 199] on div "Add Column" at bounding box center [667, 352] width 1248 height 533
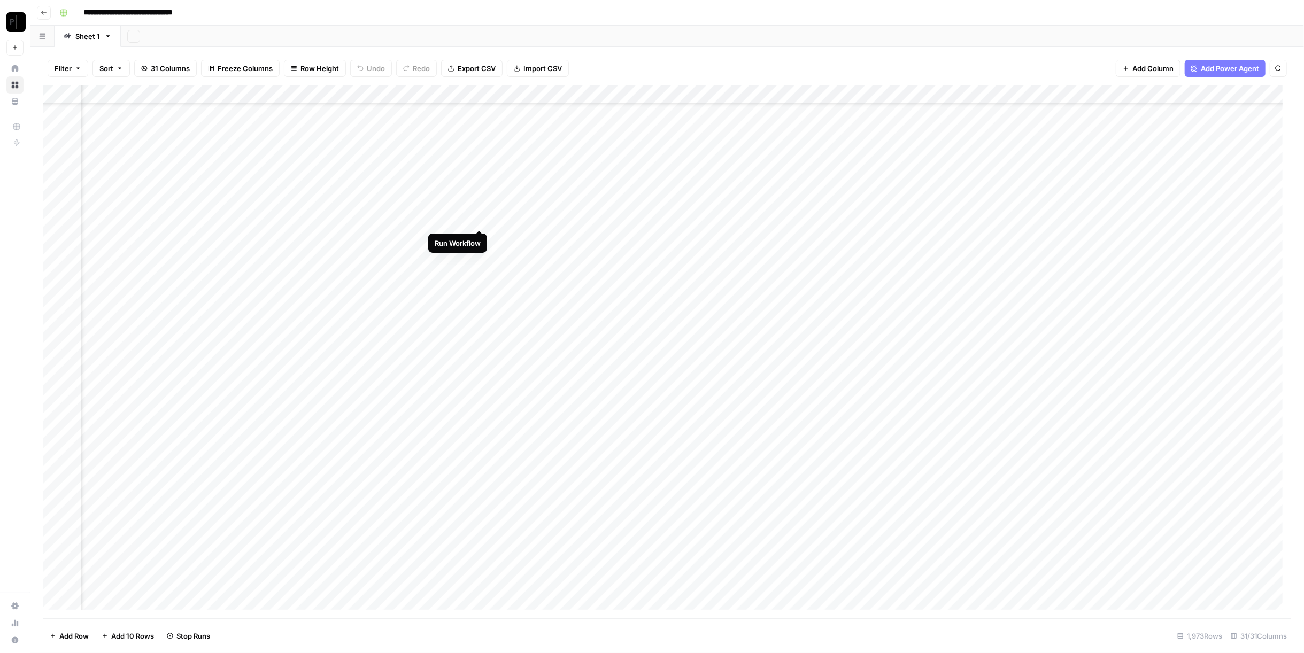
click at [481, 215] on div "Add Column" at bounding box center [667, 352] width 1248 height 533
click at [479, 234] on div "Add Column" at bounding box center [667, 352] width 1248 height 533
click at [478, 259] on div "Add Column" at bounding box center [667, 352] width 1248 height 533
click at [479, 274] on div "Add Column" at bounding box center [667, 352] width 1248 height 533
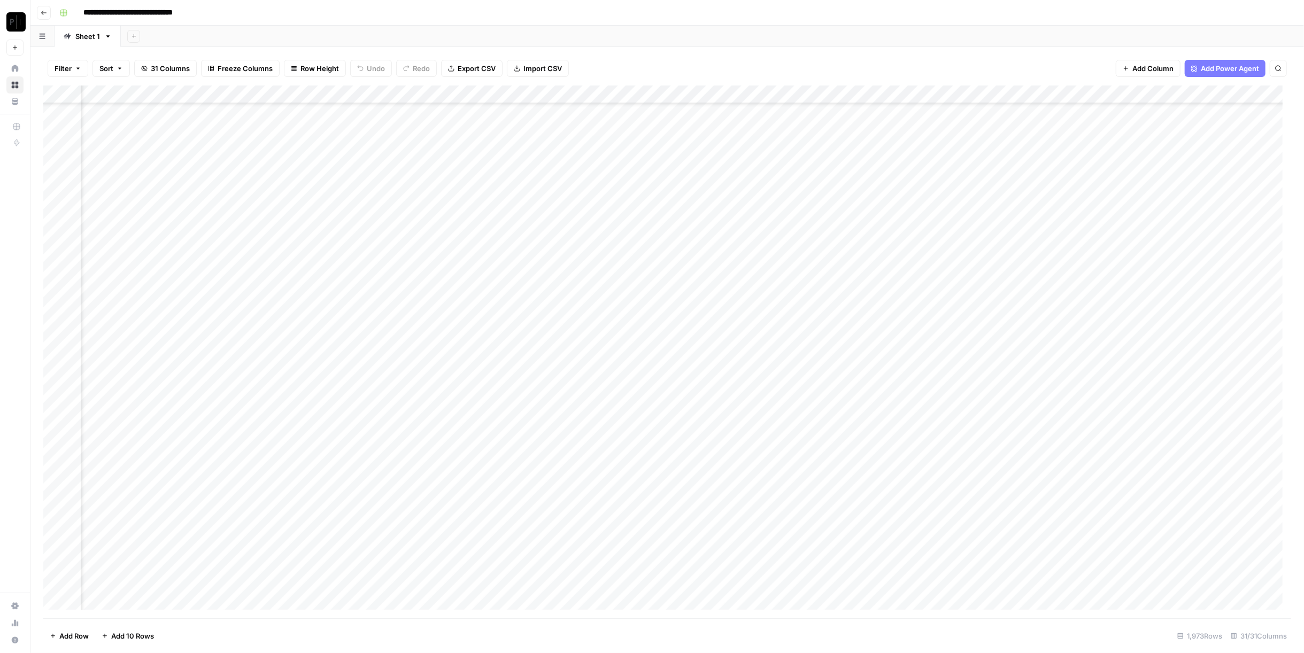
click at [480, 291] on div "Add Column" at bounding box center [667, 352] width 1248 height 533
click at [478, 310] on div "Add Column" at bounding box center [667, 352] width 1248 height 533
click at [479, 330] on div "Add Column" at bounding box center [667, 352] width 1248 height 533
click at [478, 349] on div "Add Column" at bounding box center [667, 352] width 1248 height 533
click at [478, 365] on div "Add Column" at bounding box center [667, 352] width 1248 height 533
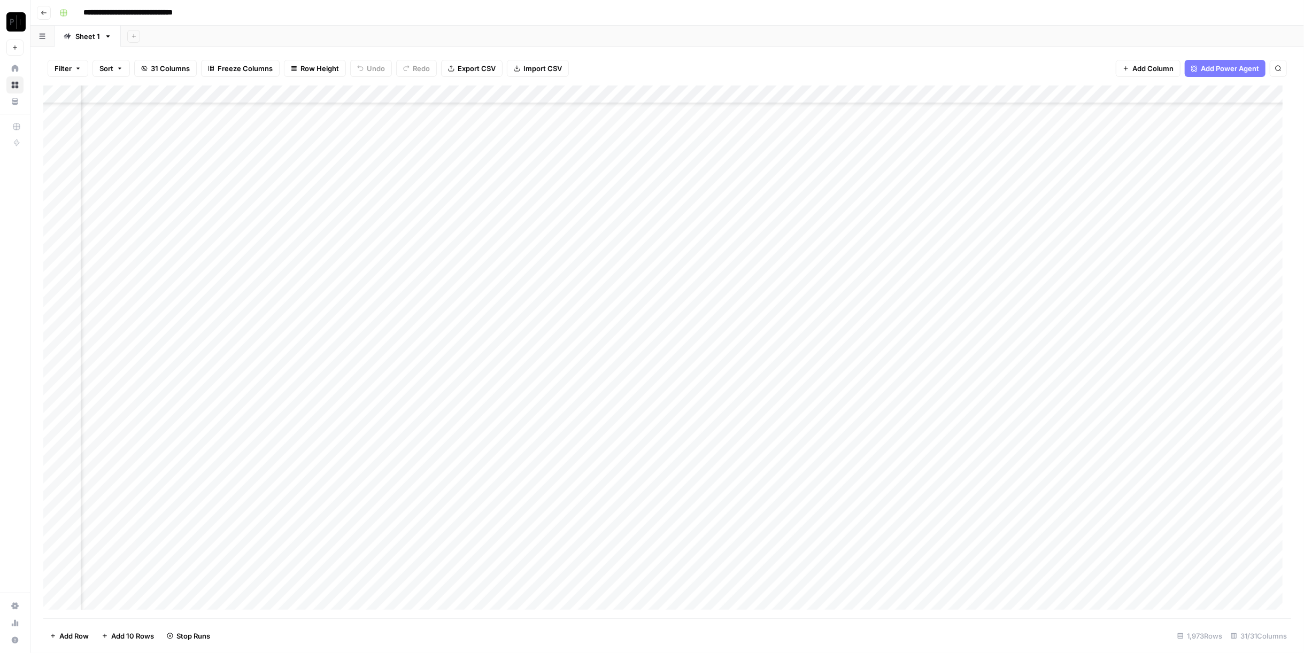
click at [479, 384] on div "Add Column" at bounding box center [667, 352] width 1248 height 533
click at [481, 401] on div "Add Column" at bounding box center [667, 352] width 1248 height 533
click at [479, 420] on div "Add Column" at bounding box center [667, 352] width 1248 height 533
click at [481, 327] on div "Add Column" at bounding box center [667, 352] width 1248 height 533
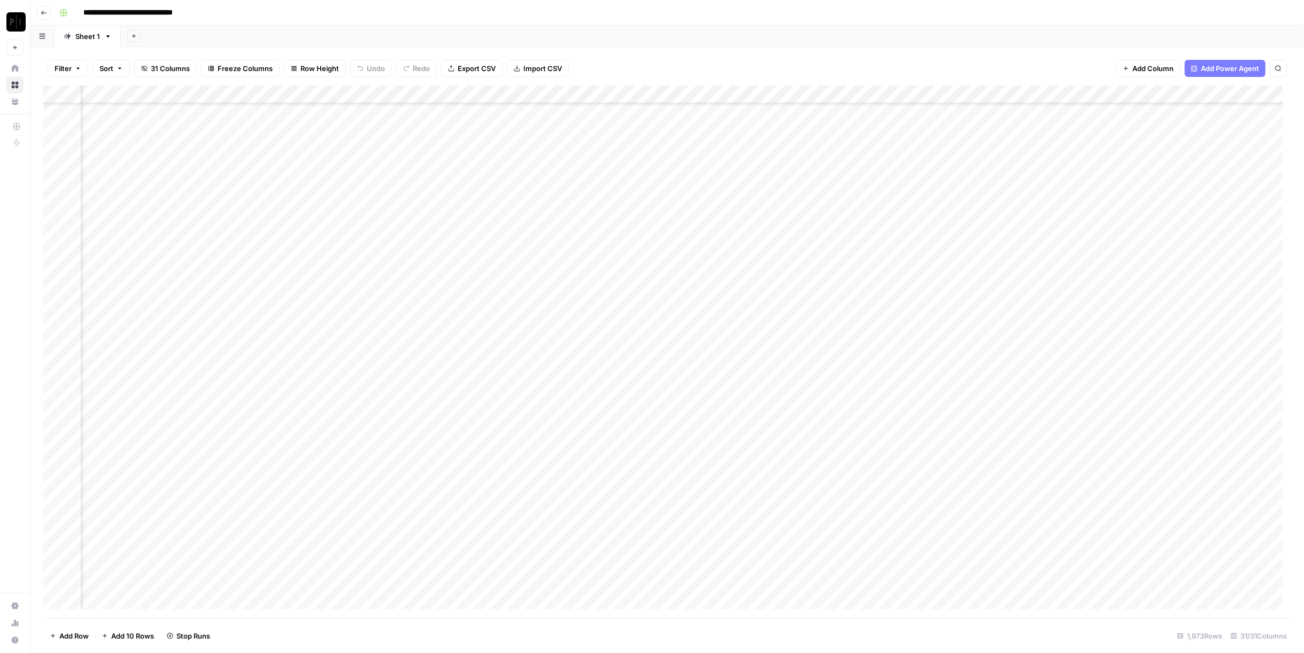
click at [482, 437] on div "Add Column" at bounding box center [667, 352] width 1248 height 533
click at [479, 415] on div "Add Column" at bounding box center [667, 352] width 1248 height 533
click at [477, 397] on div "Add Column" at bounding box center [667, 352] width 1248 height 533
click at [479, 382] on div "Add Column" at bounding box center [667, 352] width 1248 height 533
click at [479, 361] on div "Add Column" at bounding box center [667, 352] width 1248 height 533
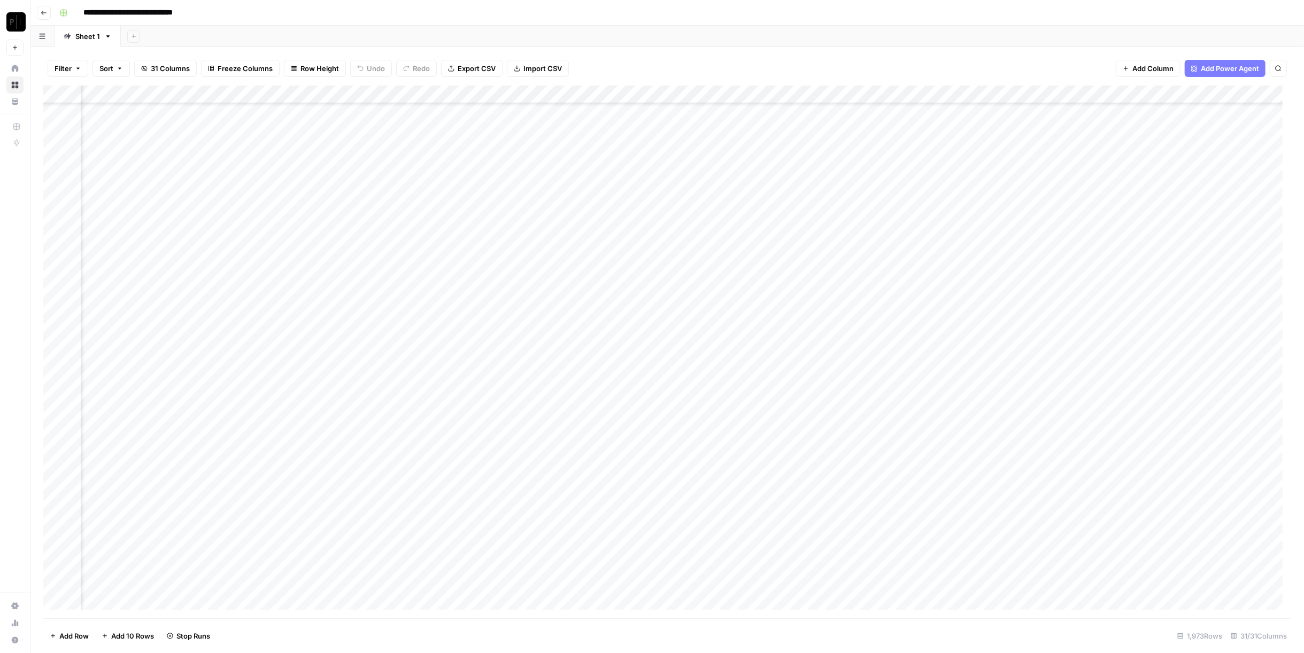
click at [481, 346] on div "Add Column" at bounding box center [667, 352] width 1248 height 533
click at [478, 328] on div "Add Column" at bounding box center [667, 352] width 1248 height 533
click at [479, 309] on div "Add Column" at bounding box center [667, 352] width 1248 height 533
click at [479, 345] on div "Add Column" at bounding box center [667, 352] width 1248 height 533
click at [477, 290] on div "Add Column" at bounding box center [667, 352] width 1248 height 533
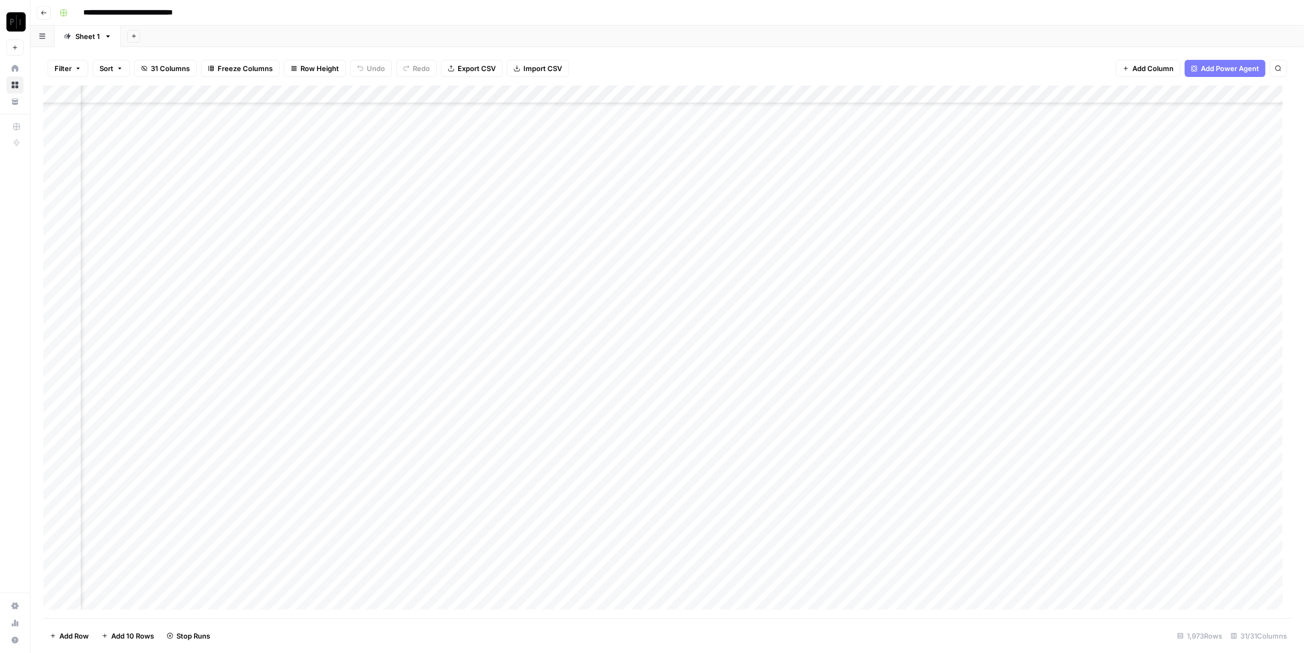
click at [479, 272] on div "Add Column" at bounding box center [667, 352] width 1248 height 533
click at [479, 250] on div "Add Column" at bounding box center [667, 352] width 1248 height 533
click at [481, 237] on div "Add Column" at bounding box center [667, 352] width 1248 height 533
click at [484, 215] on div "Add Column" at bounding box center [667, 352] width 1248 height 533
click at [474, 216] on div "Add Column" at bounding box center [667, 352] width 1248 height 533
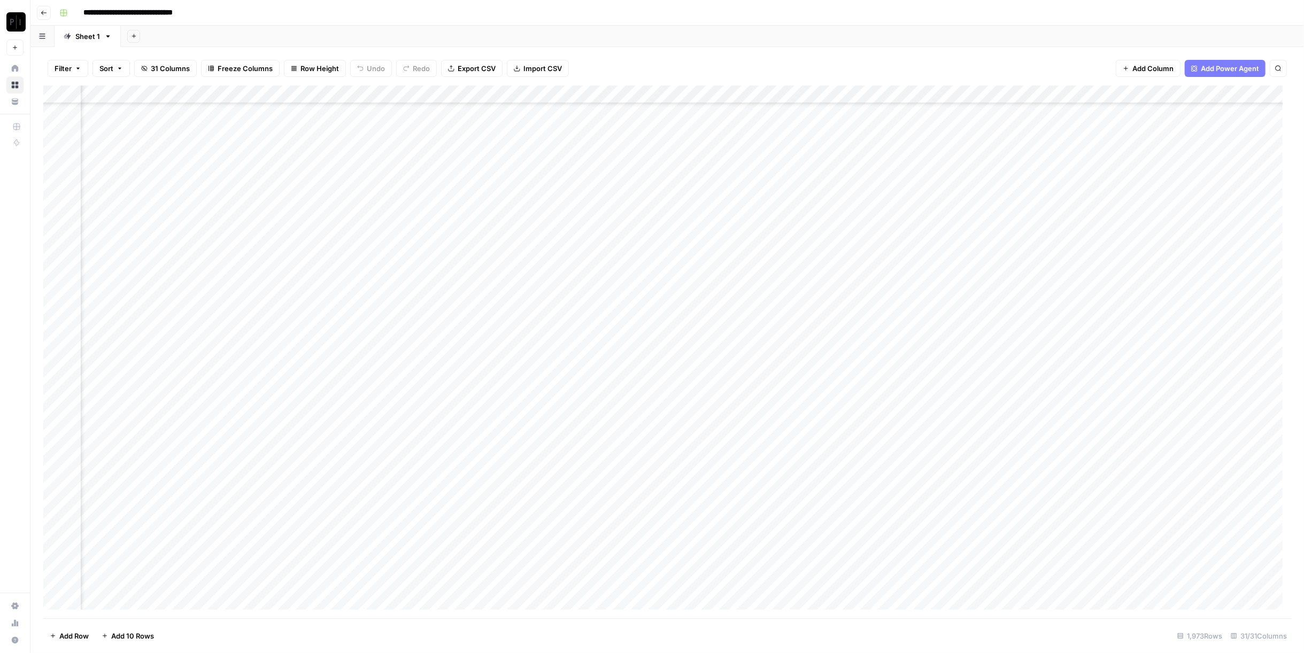
click at [477, 199] on div "Add Column" at bounding box center [667, 352] width 1248 height 533
click at [479, 183] on div "Add Column" at bounding box center [667, 352] width 1248 height 533
click at [479, 217] on div "Add Column" at bounding box center [667, 352] width 1248 height 533
click at [477, 163] on div "Add Column" at bounding box center [667, 352] width 1248 height 533
click at [480, 144] on div "Add Column" at bounding box center [667, 352] width 1248 height 533
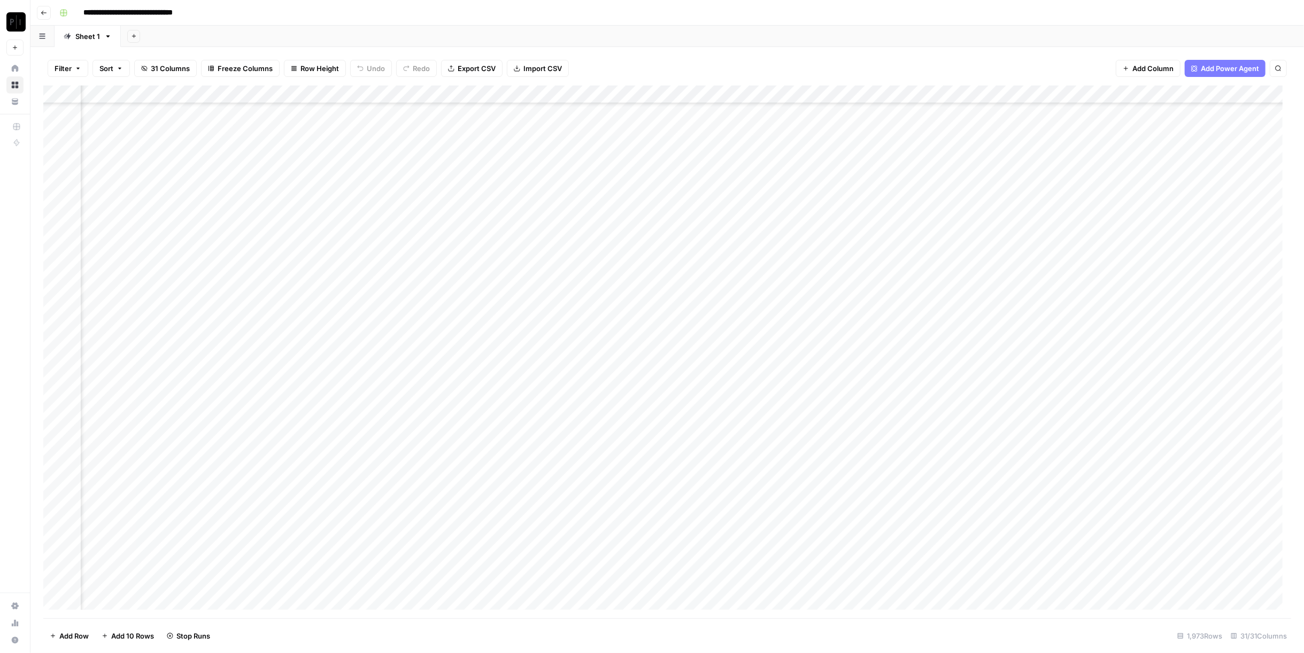
click at [482, 128] on div "Add Column" at bounding box center [667, 352] width 1248 height 533
click at [477, 110] on div "Add Column" at bounding box center [667, 352] width 1248 height 533
